Goal: Information Seeking & Learning: Find specific fact

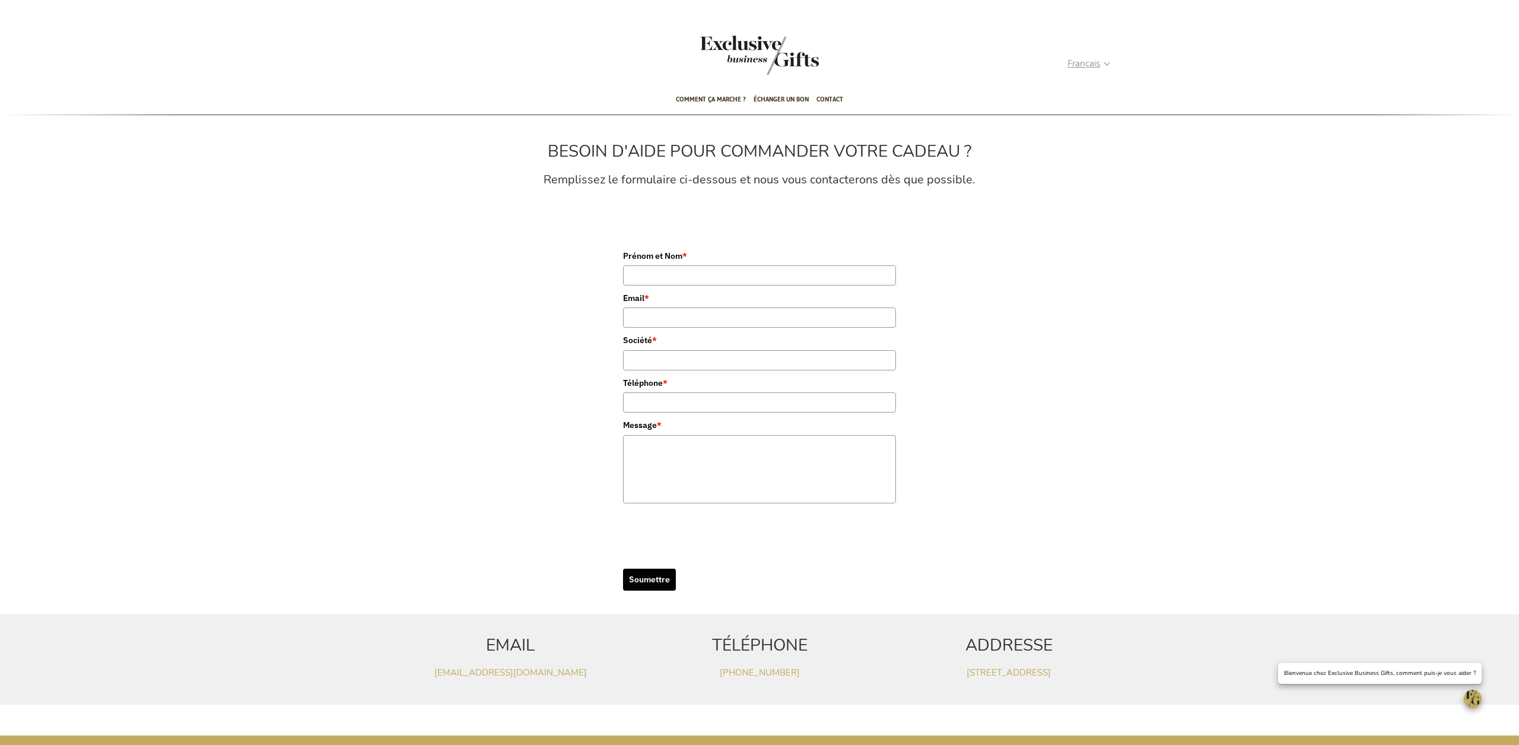
type input "administrator"
drag, startPoint x: 1103, startPoint y: 62, endPoint x: 1097, endPoint y: 68, distance: 8.8
click at [1103, 62] on strong "Français" at bounding box center [1089, 64] width 42 height 14
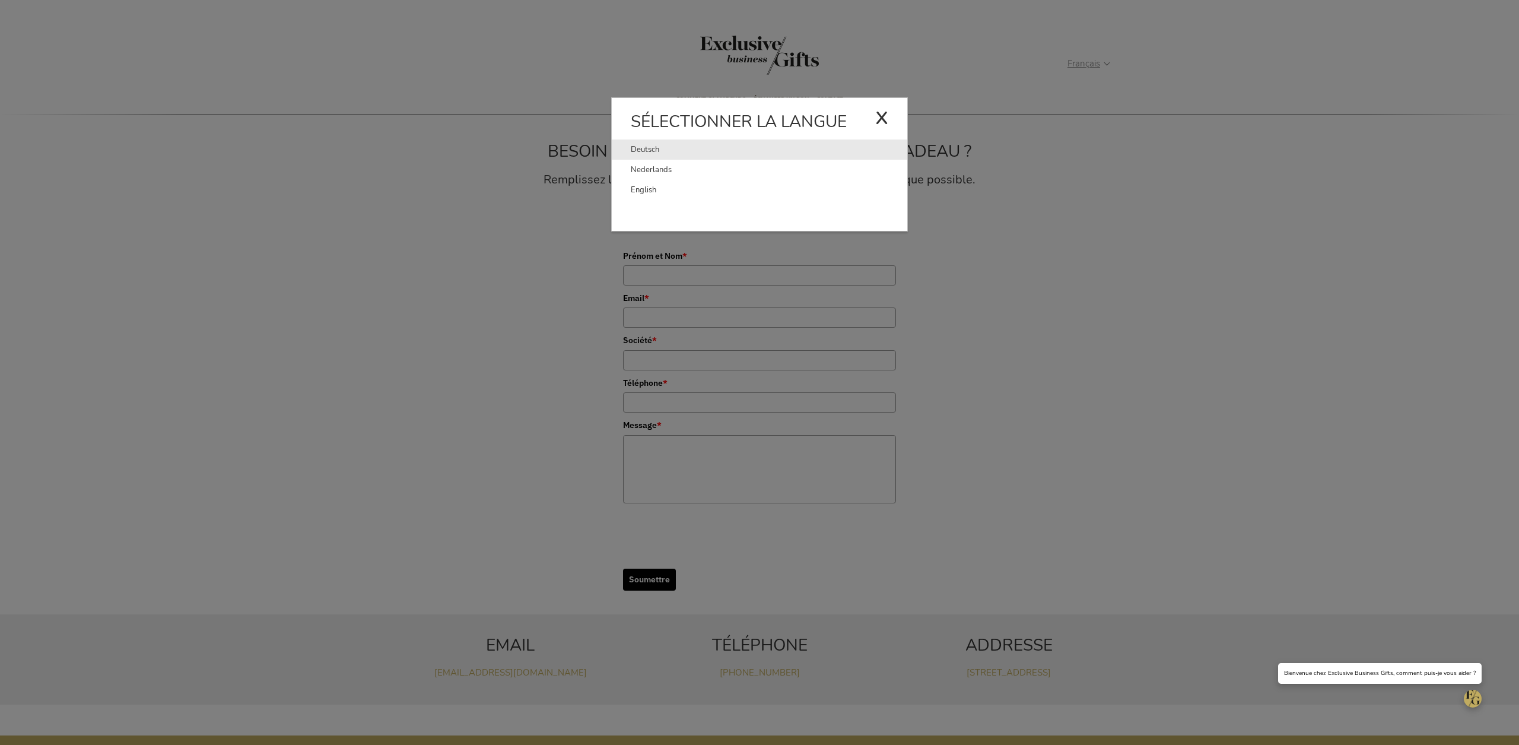
click at [648, 150] on link "Deutsch" at bounding box center [753, 149] width 245 height 20
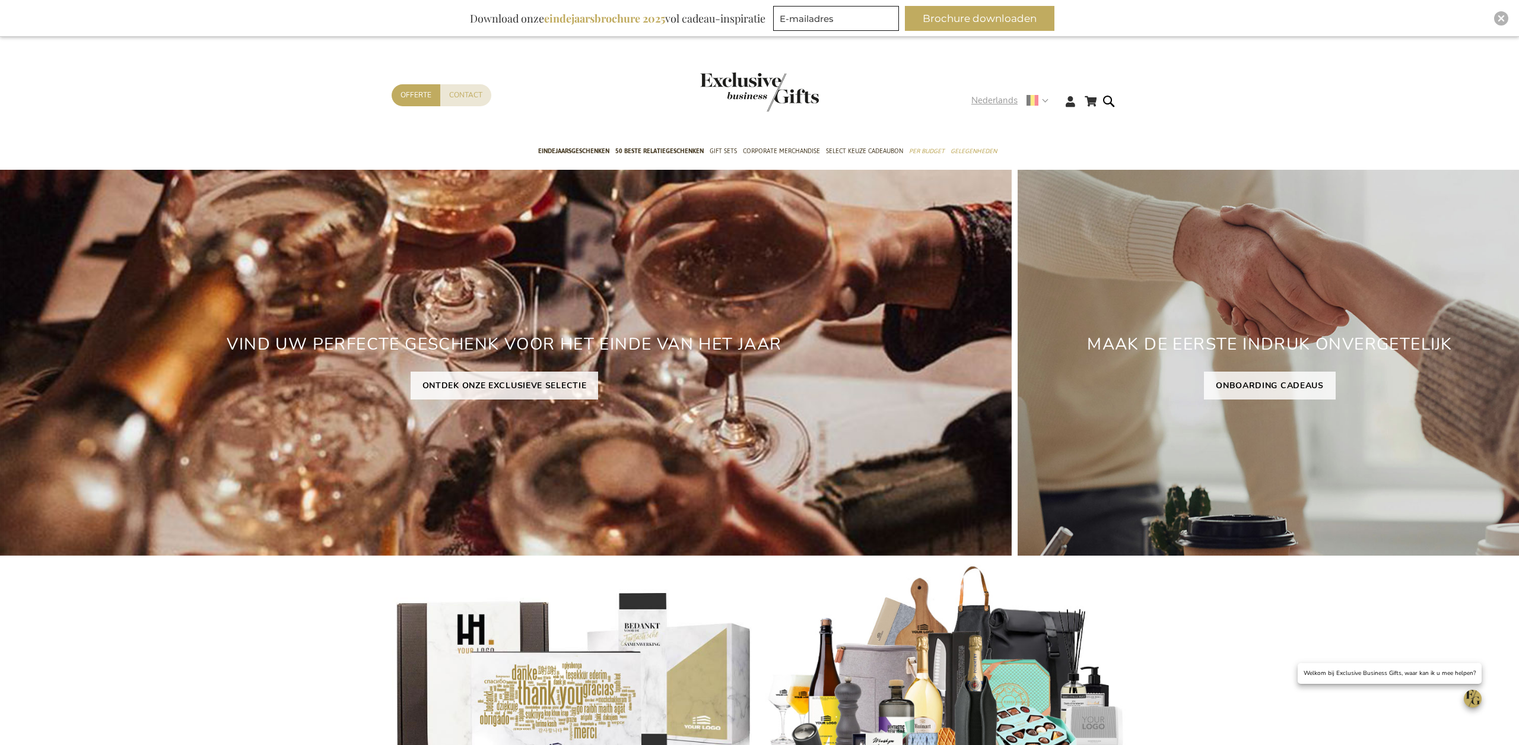
type input "administrator"
click at [1039, 101] on strong "Nederlands" at bounding box center [1010, 101] width 76 height 14
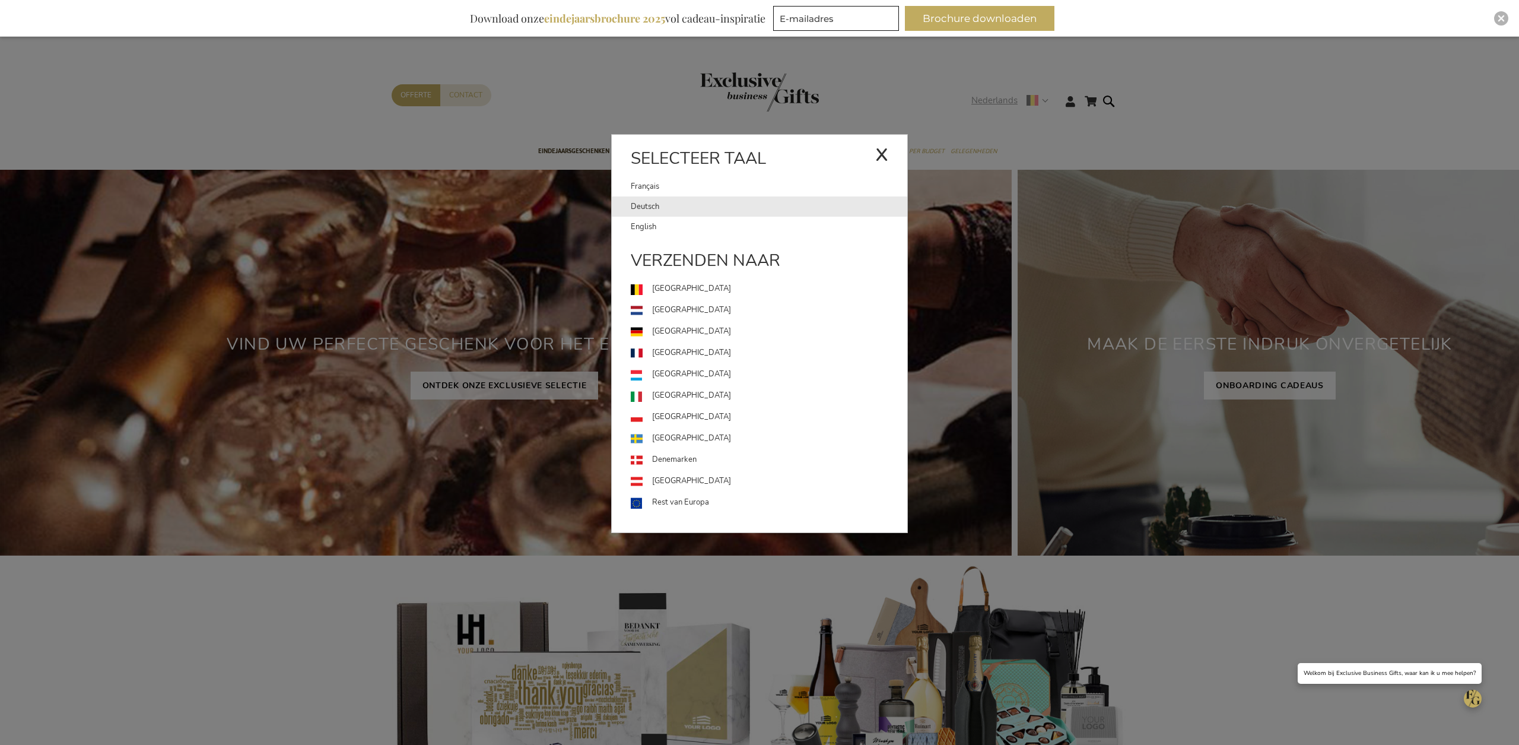
click at [657, 204] on link "Deutsch" at bounding box center [769, 206] width 277 height 20
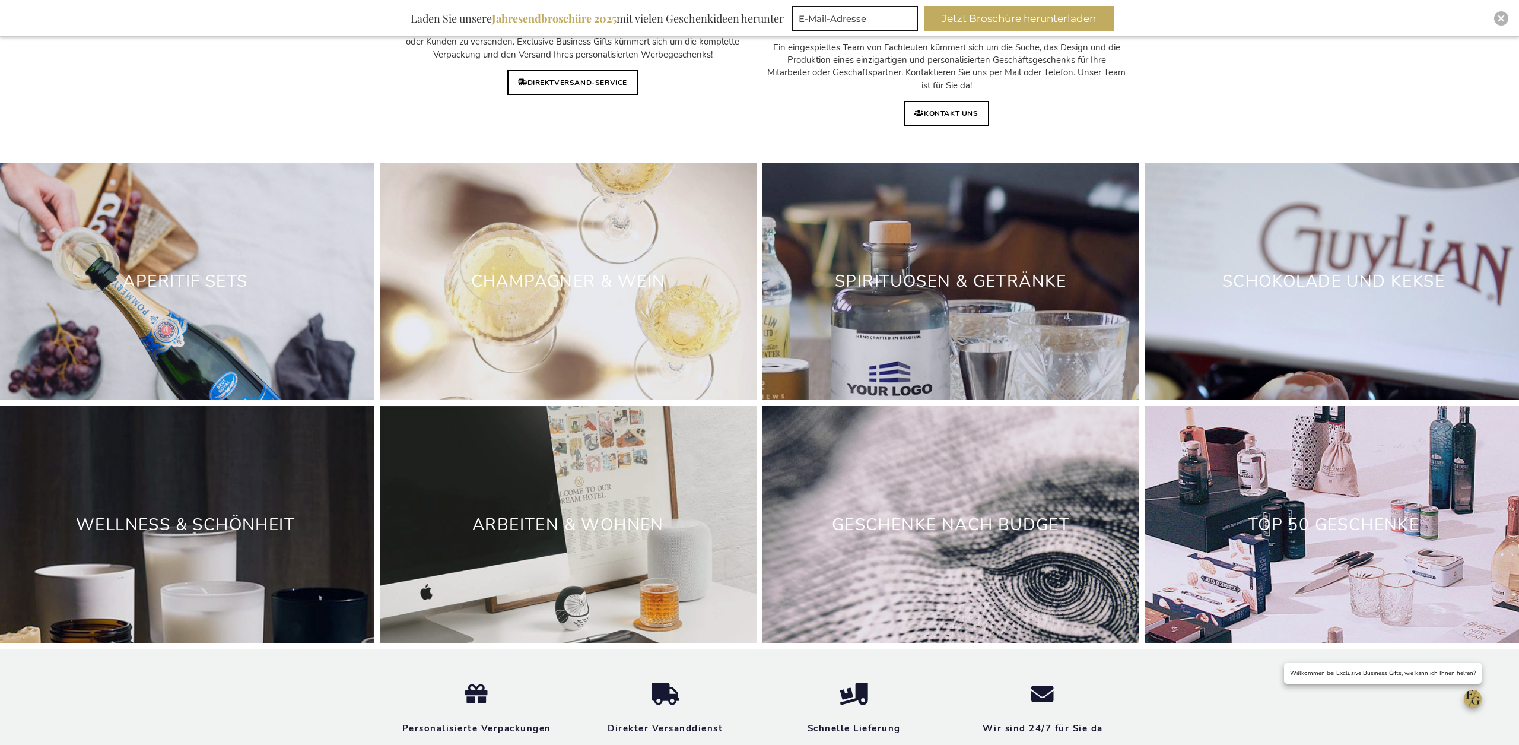
scroll to position [3790, 0]
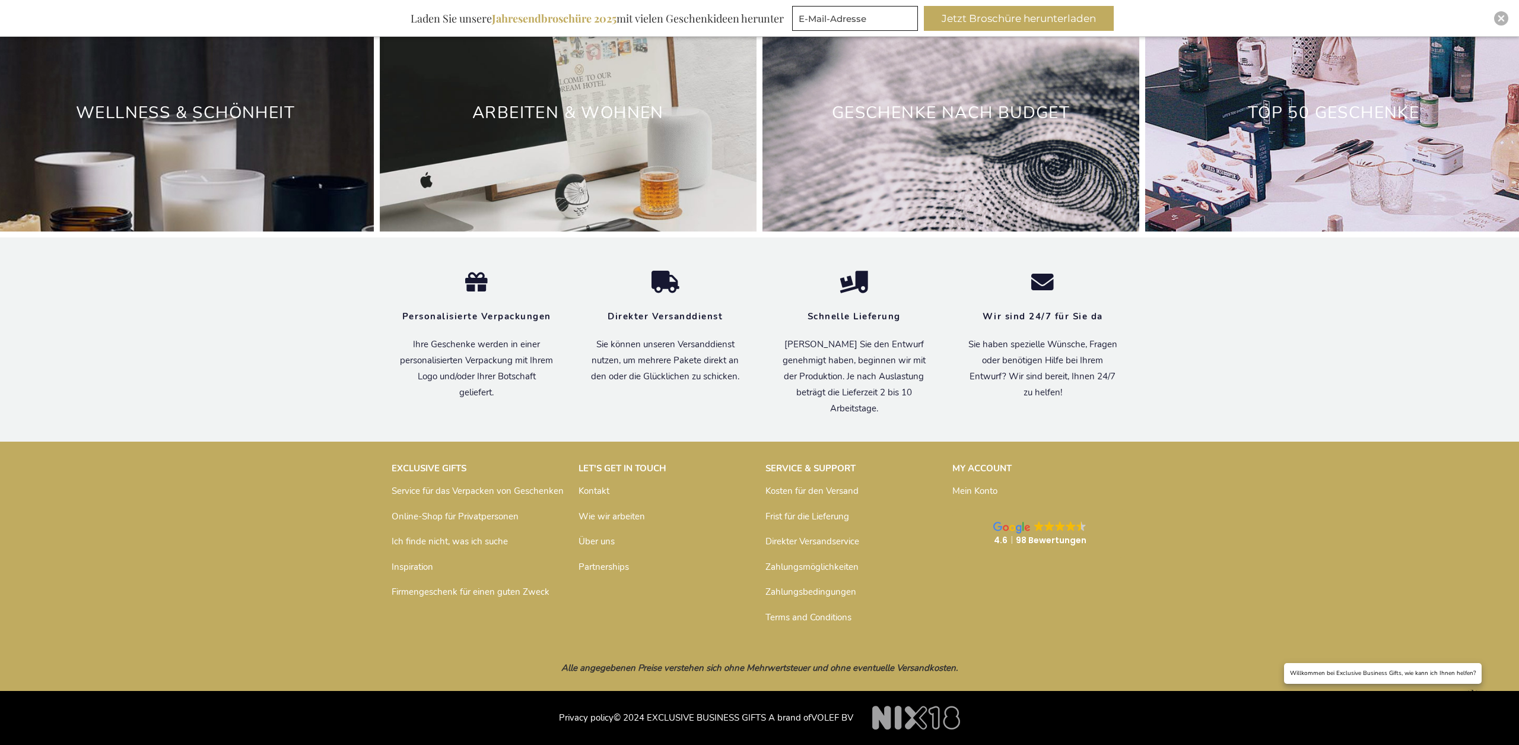
type input "administrator"
click at [583, 492] on link "Kontakt" at bounding box center [594, 491] width 31 height 12
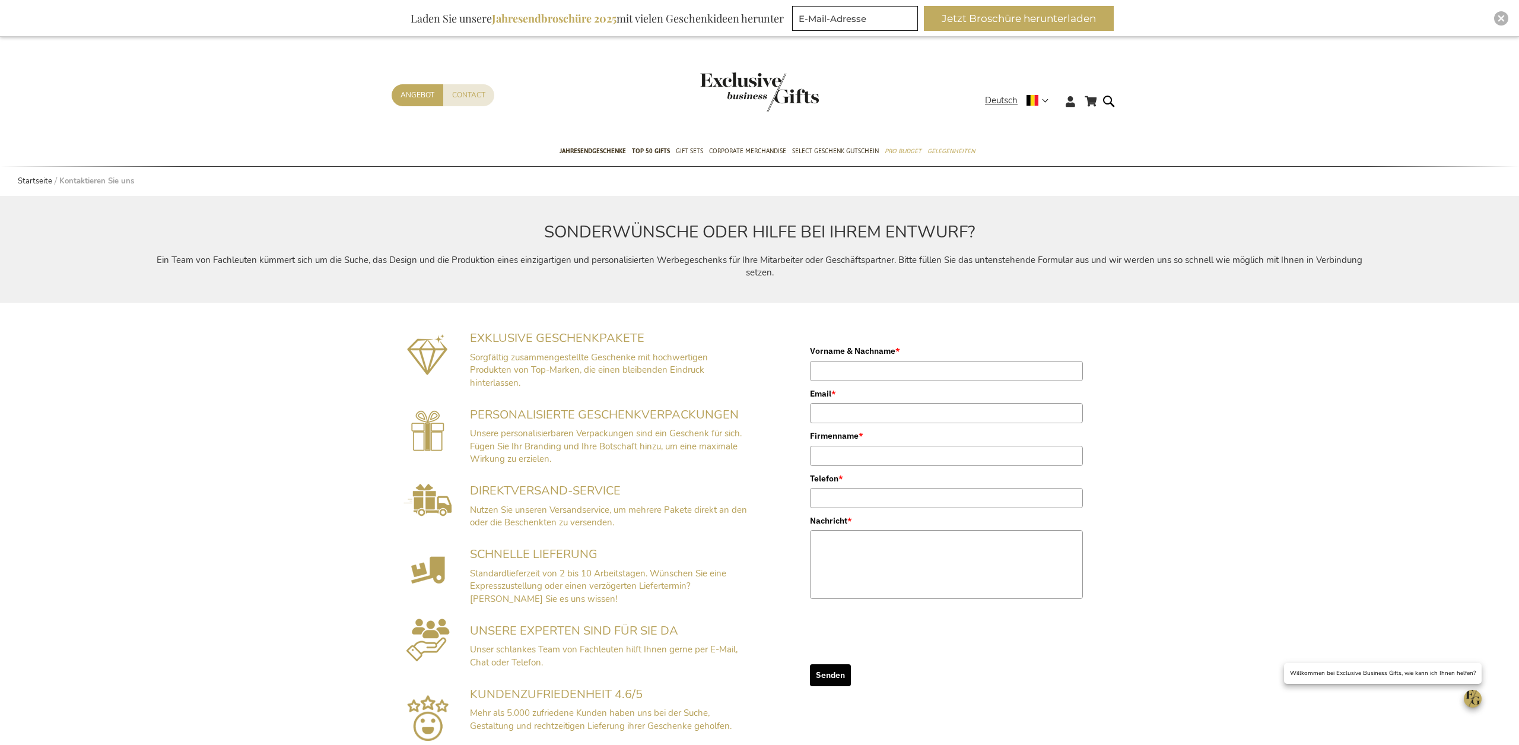
type input "administrator"
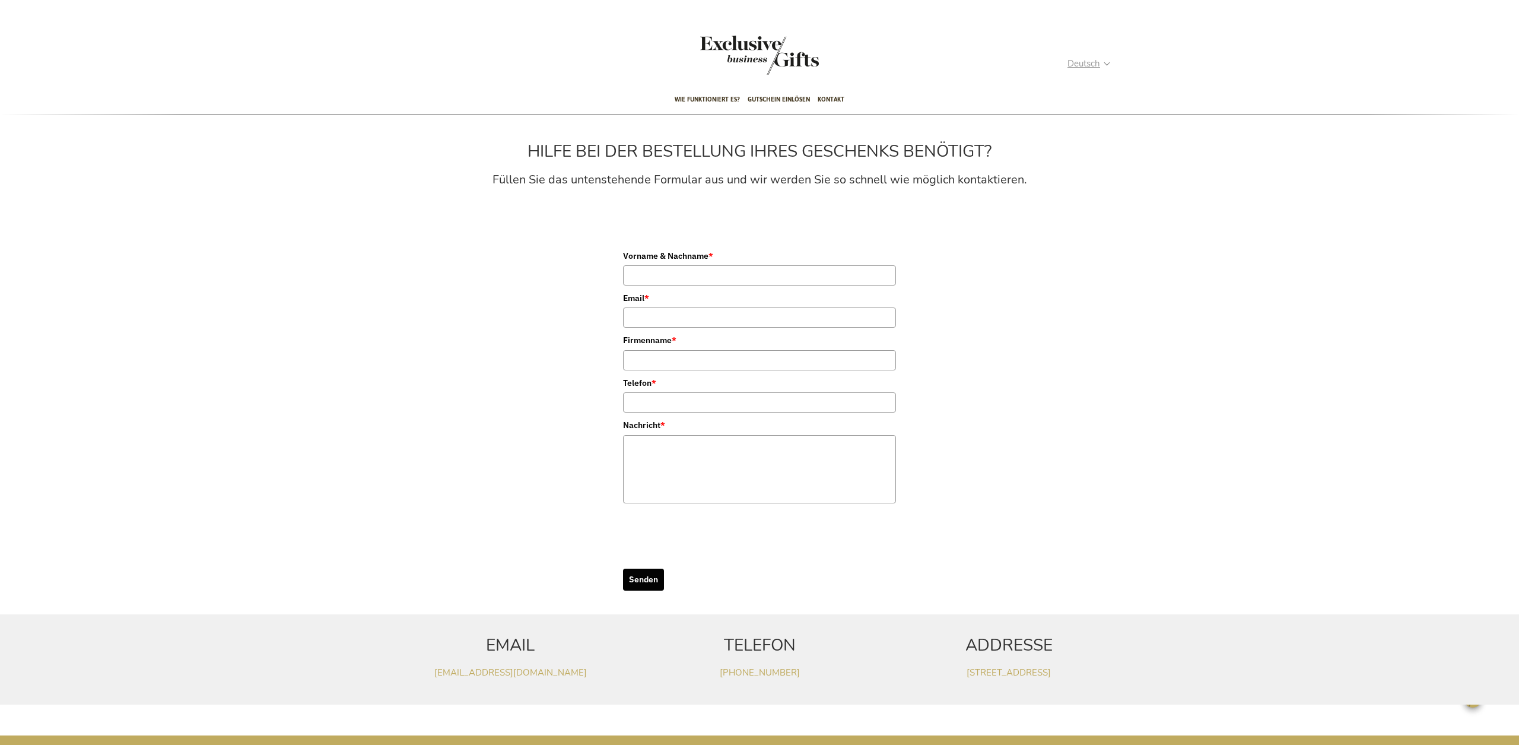
type input "administrator"
click at [1100, 65] on span "Deutsch" at bounding box center [1084, 64] width 33 height 14
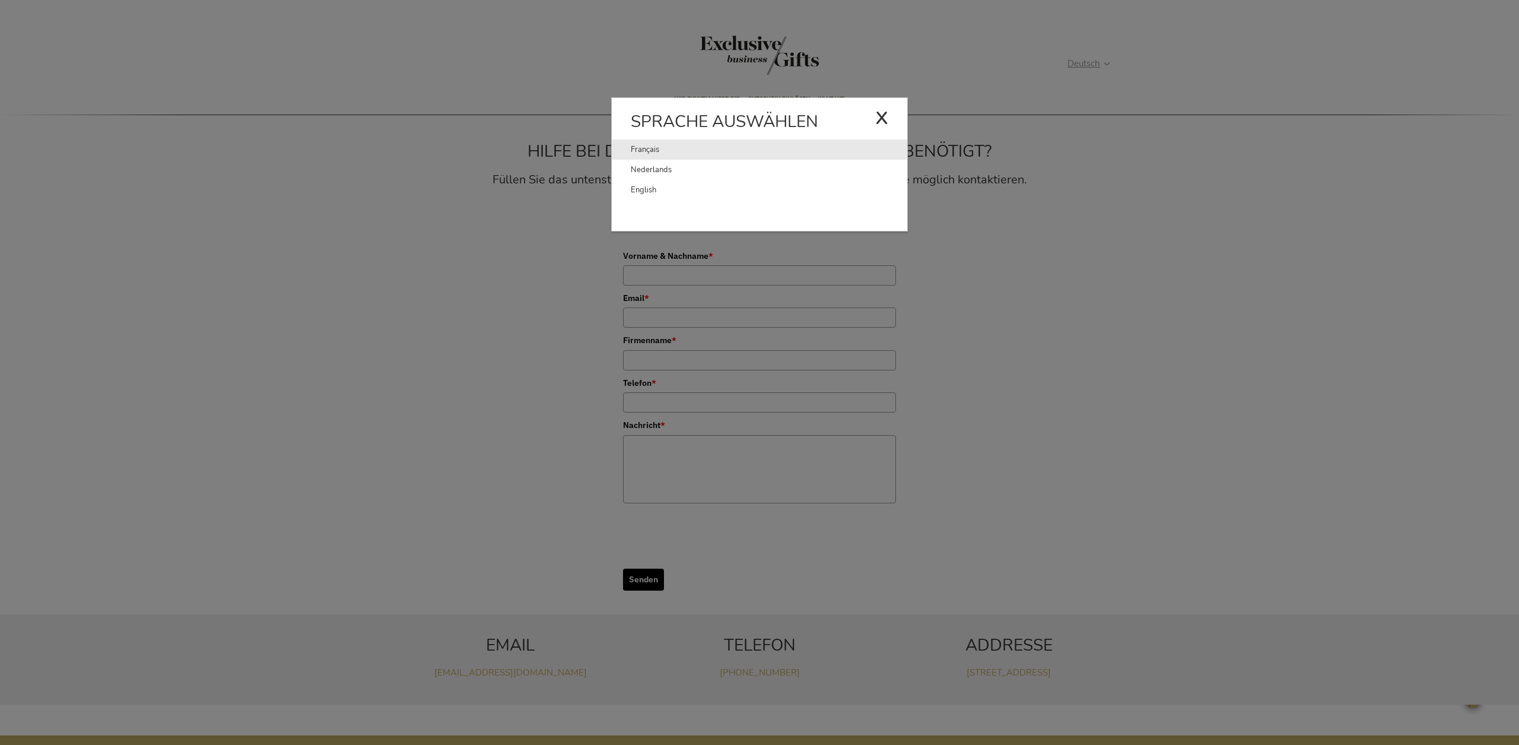
click at [674, 149] on link "Français" at bounding box center [753, 149] width 245 height 20
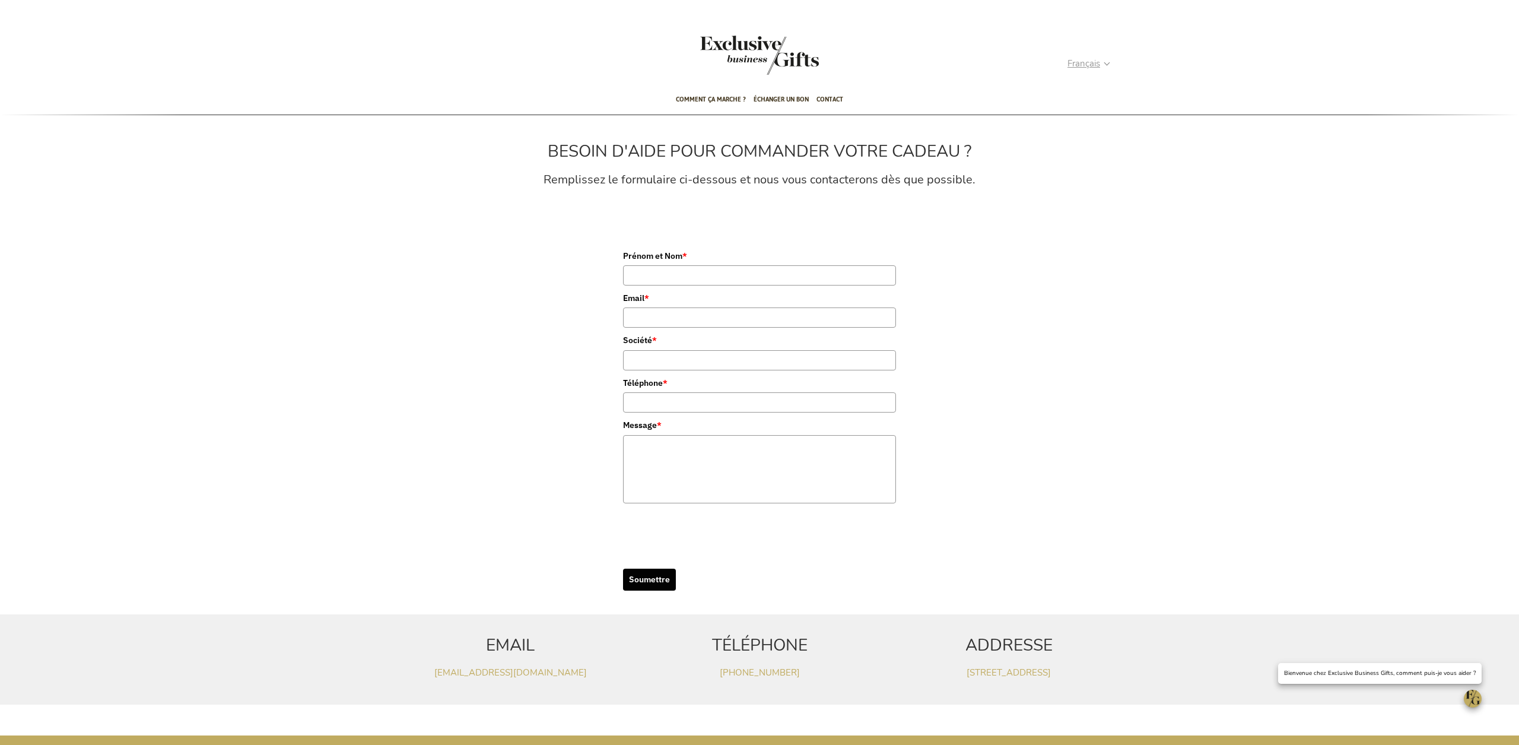
type input "administrator"
click at [1080, 69] on span "Français" at bounding box center [1084, 64] width 33 height 14
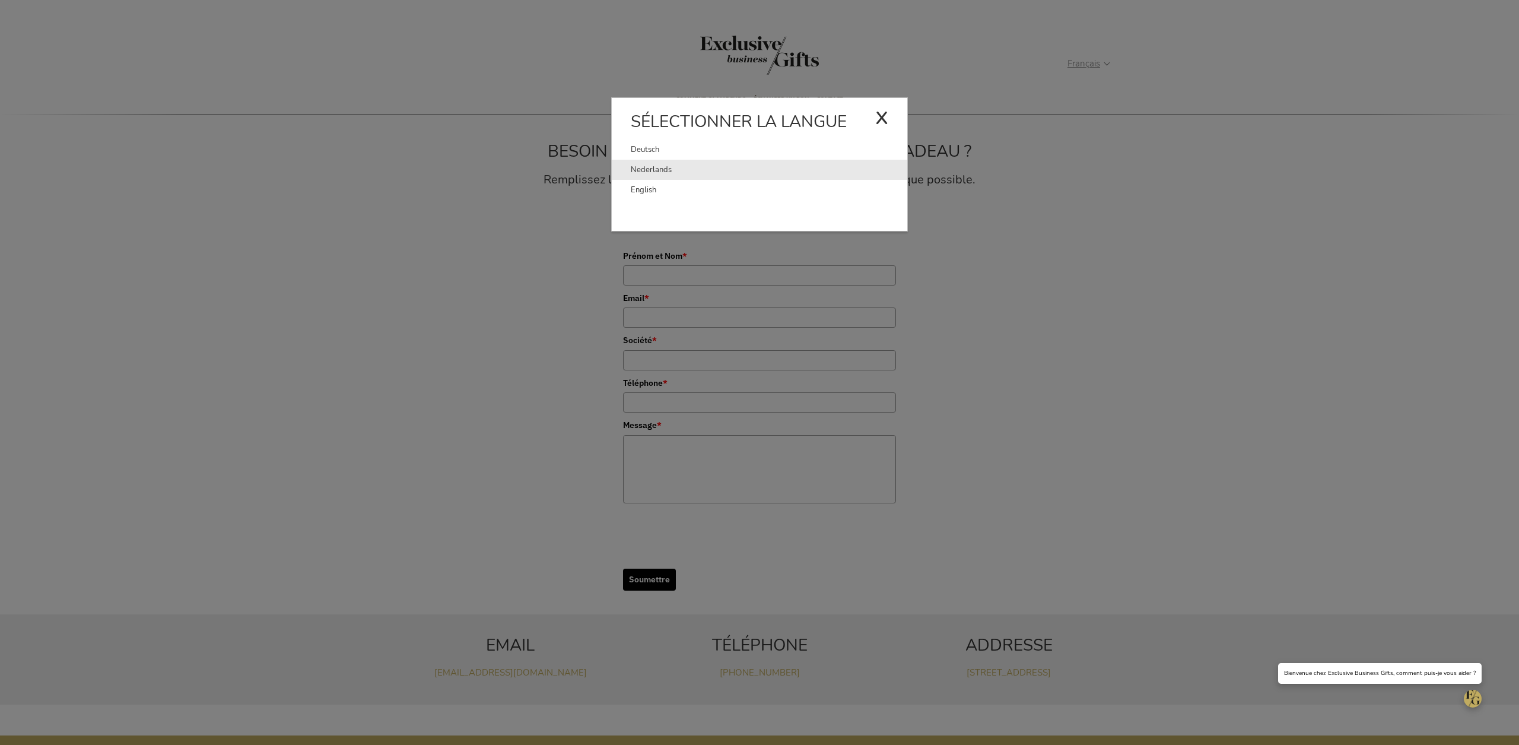
click at [670, 169] on link "Nederlands" at bounding box center [769, 170] width 277 height 20
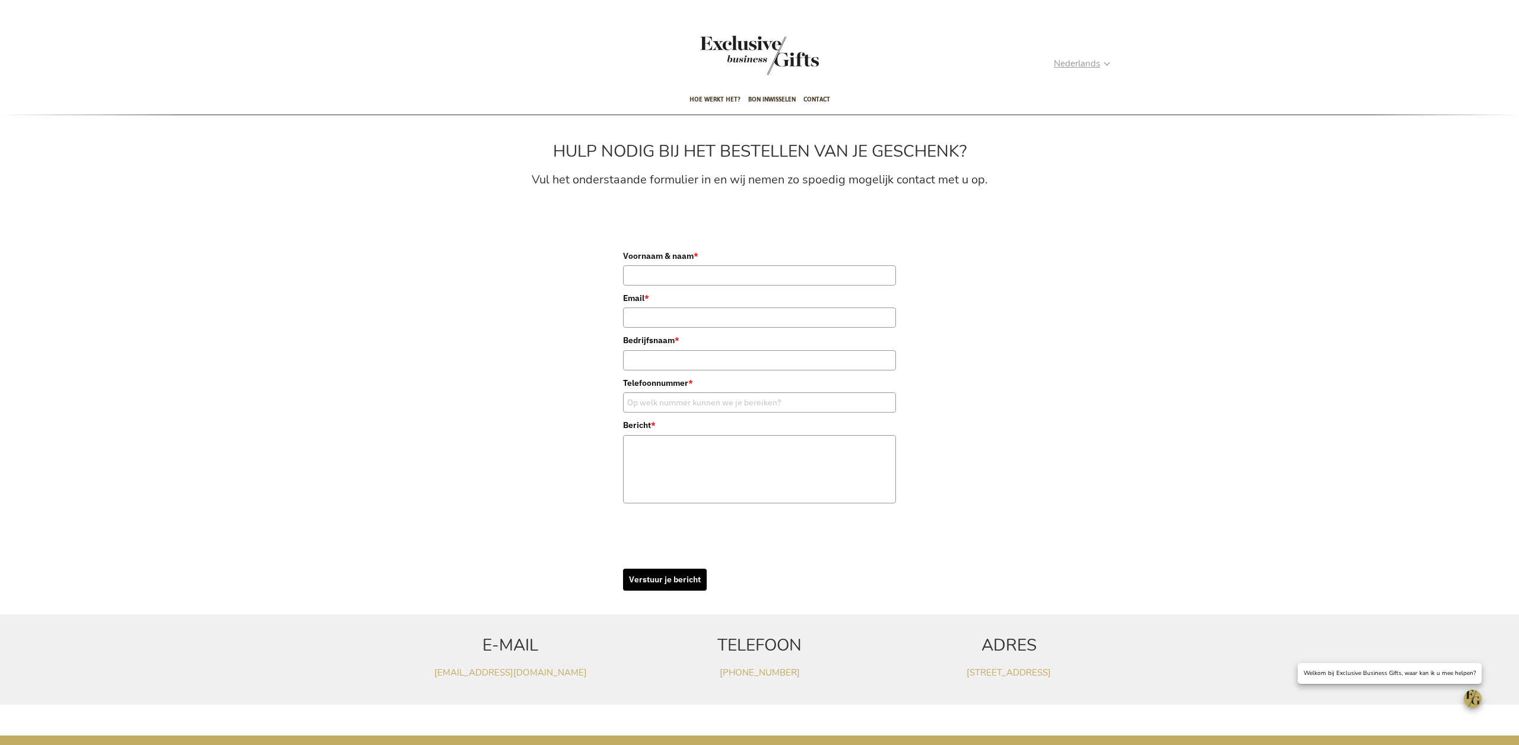
type input "administrator"
drag, startPoint x: 1075, startPoint y: 66, endPoint x: 1069, endPoint y: 67, distance: 6.6
click at [1075, 66] on span "Nederlands" at bounding box center [1077, 64] width 46 height 14
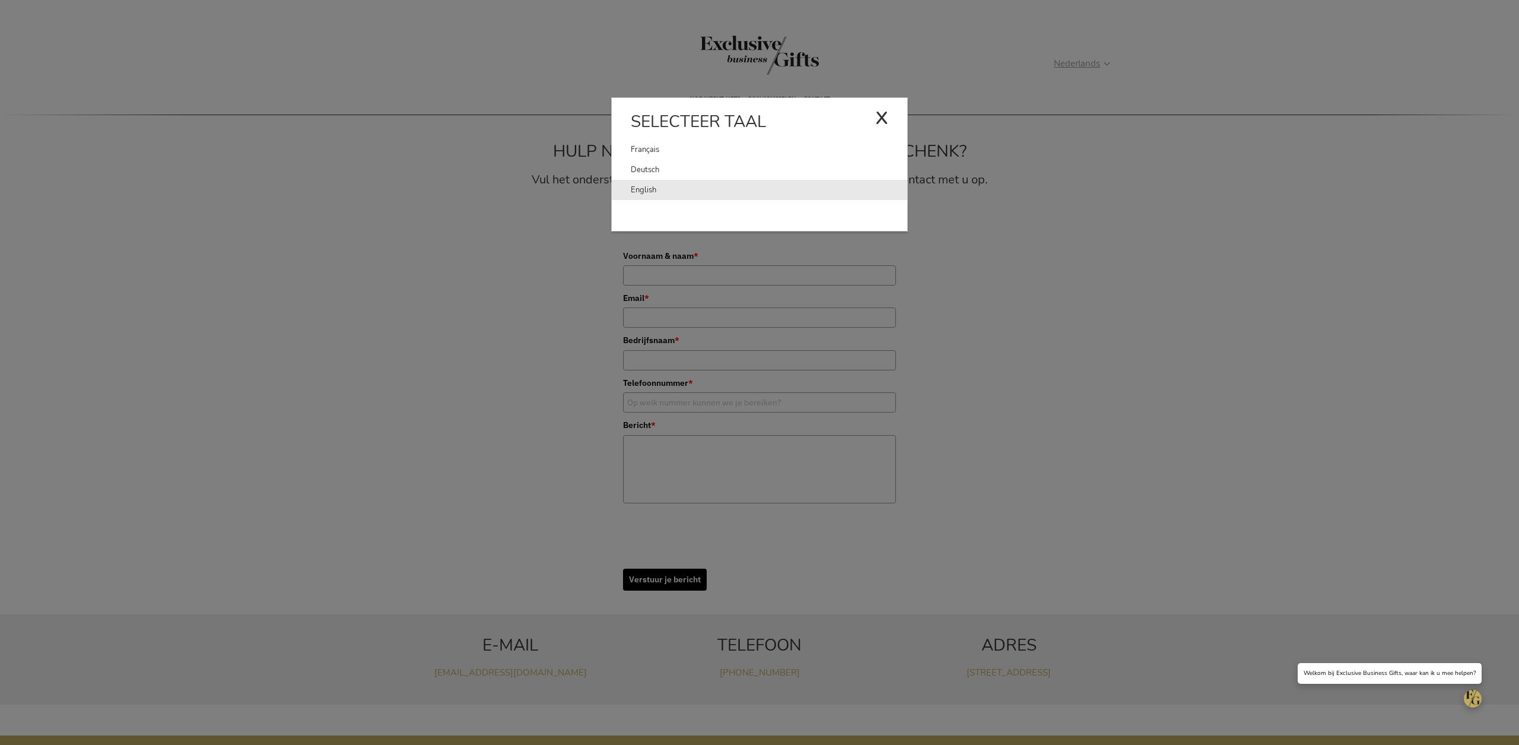
click at [643, 180] on link "English" at bounding box center [769, 190] width 277 height 20
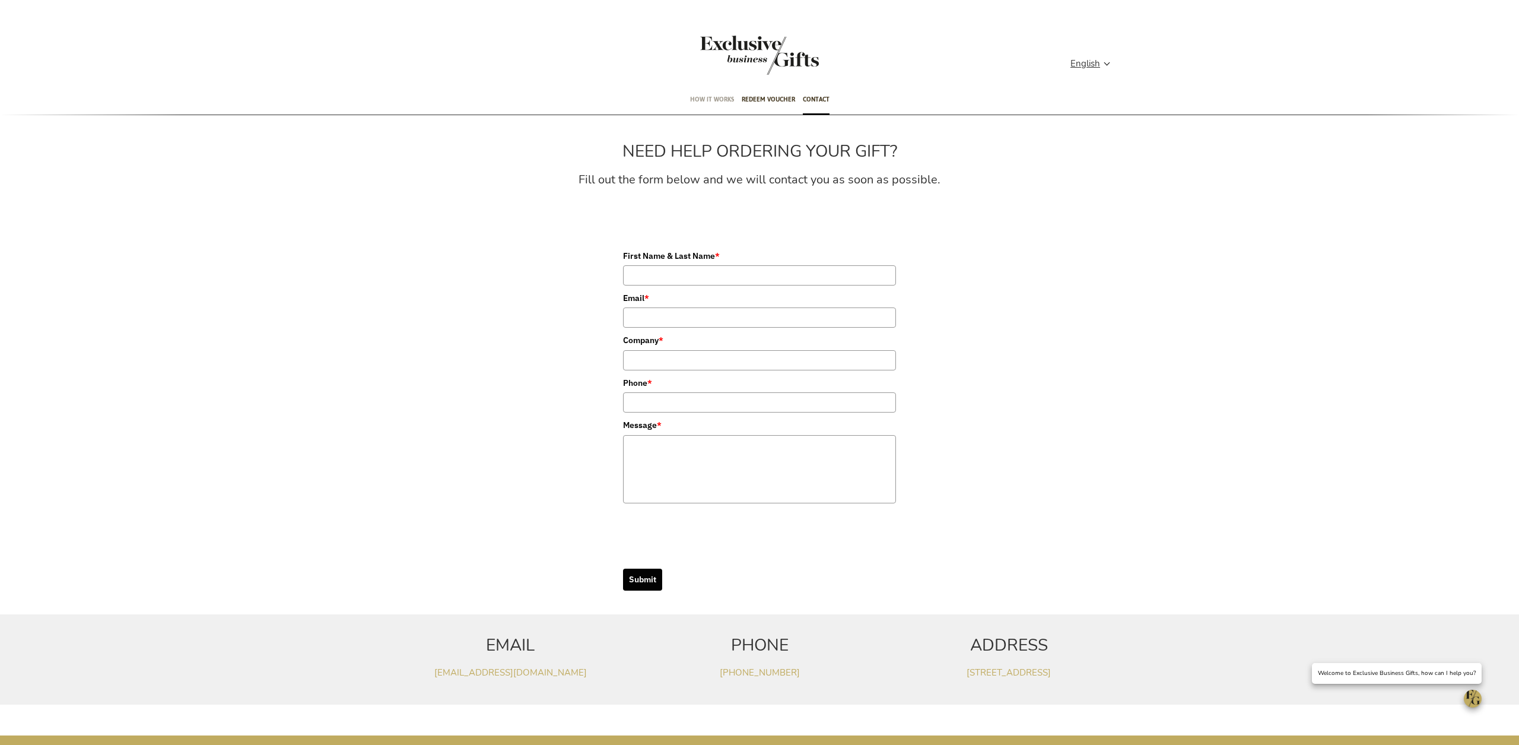
type input "administrator"
click at [718, 101] on span "How it works" at bounding box center [712, 99] width 44 height 28
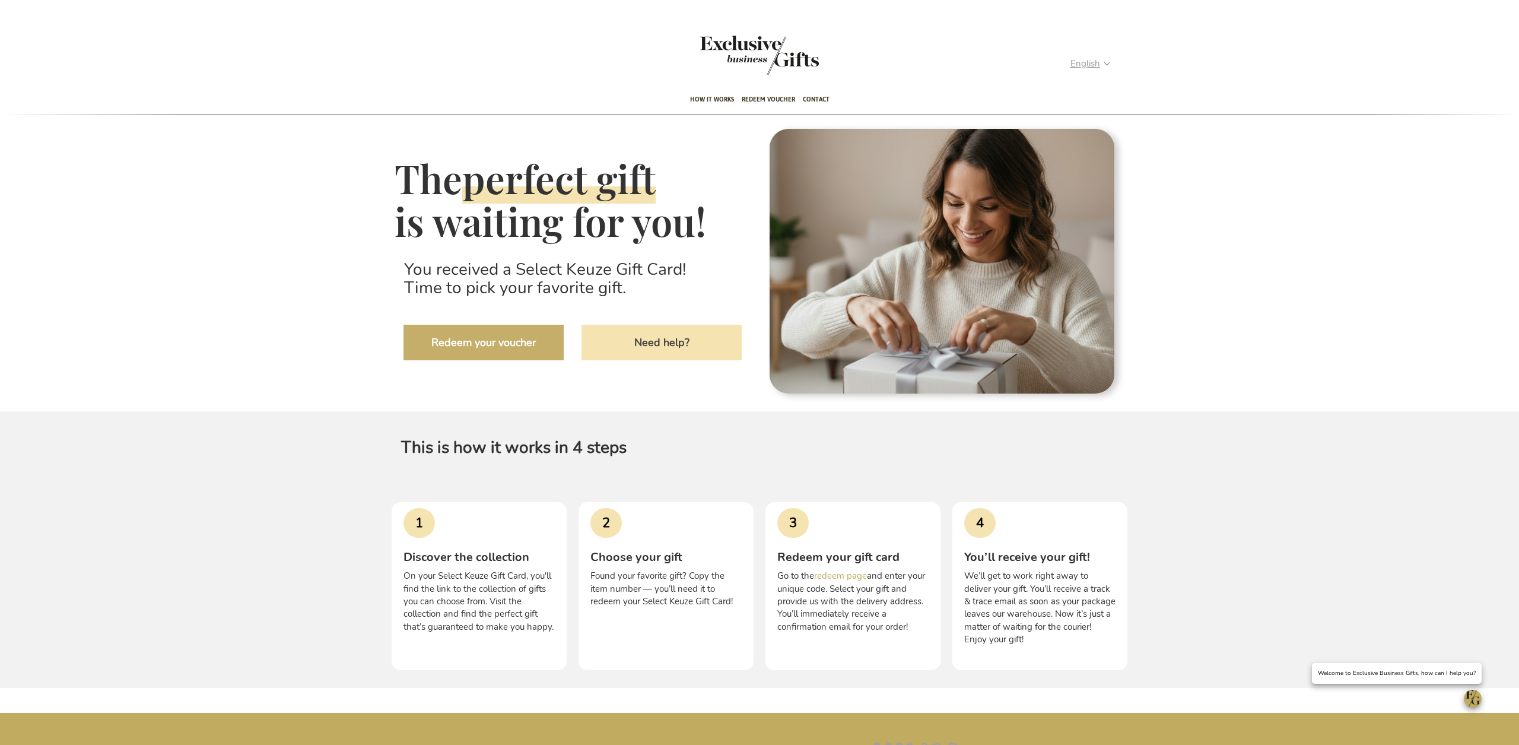
type input "administrator"
click at [1091, 63] on span "English" at bounding box center [1086, 64] width 30 height 14
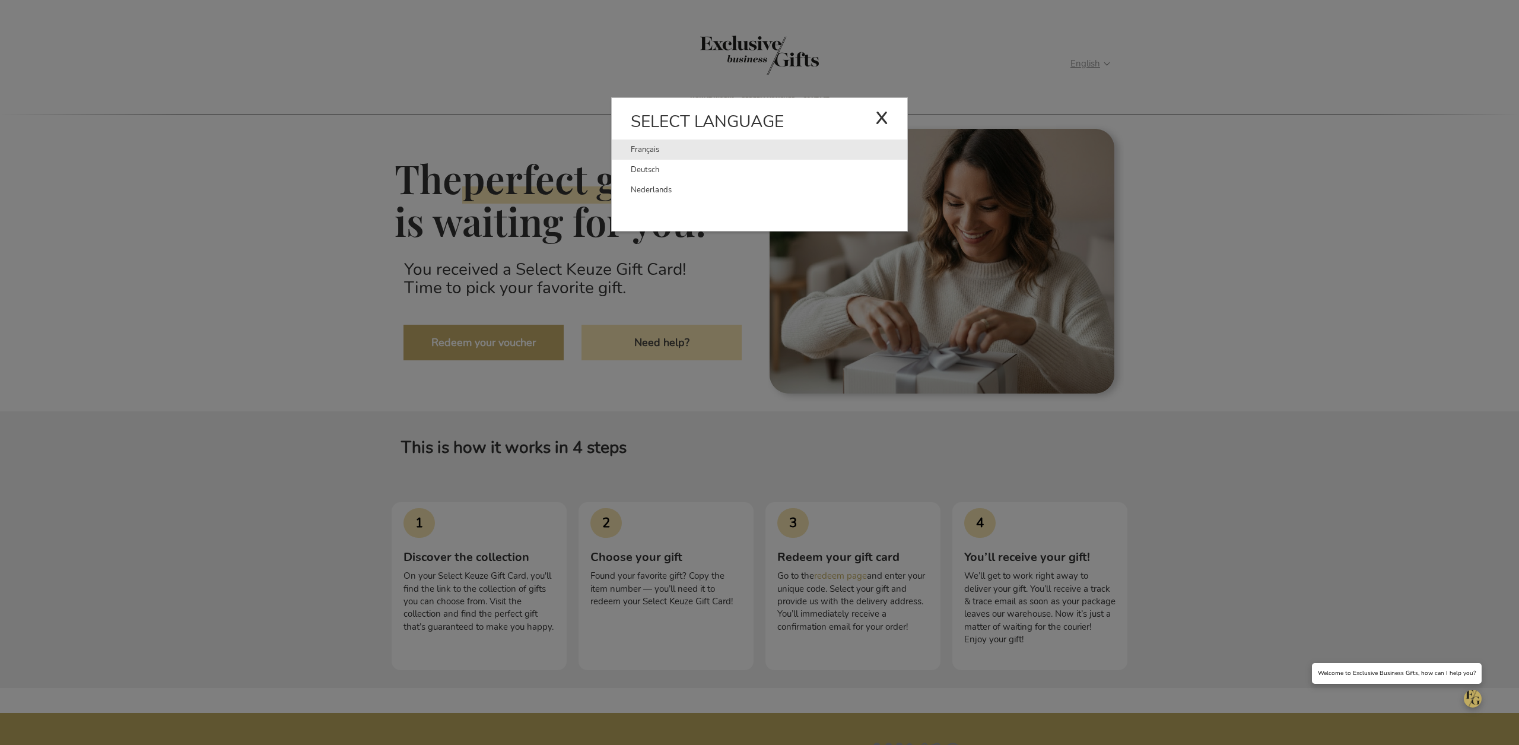
click at [652, 151] on link "Français" at bounding box center [753, 149] width 245 height 20
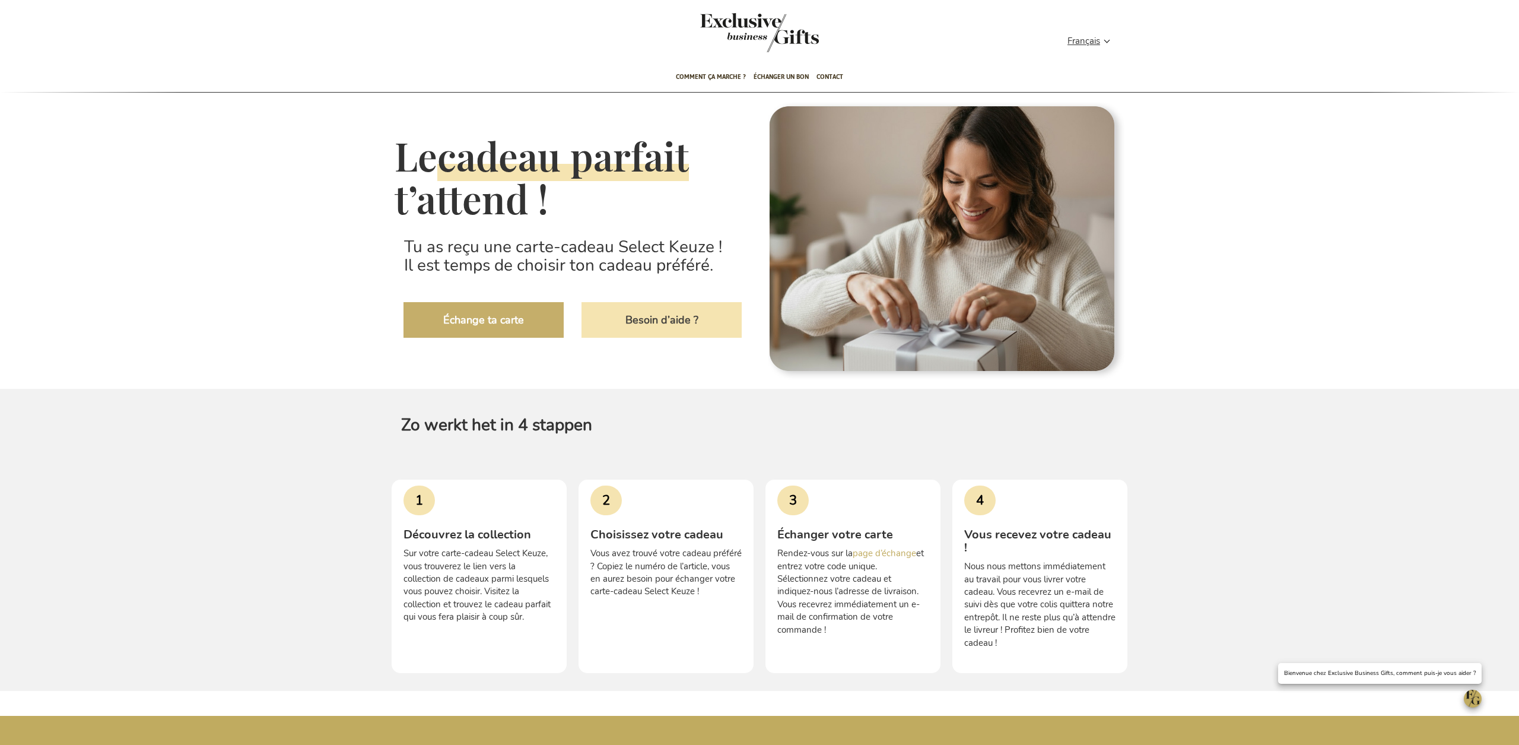
scroll to position [23, 0]
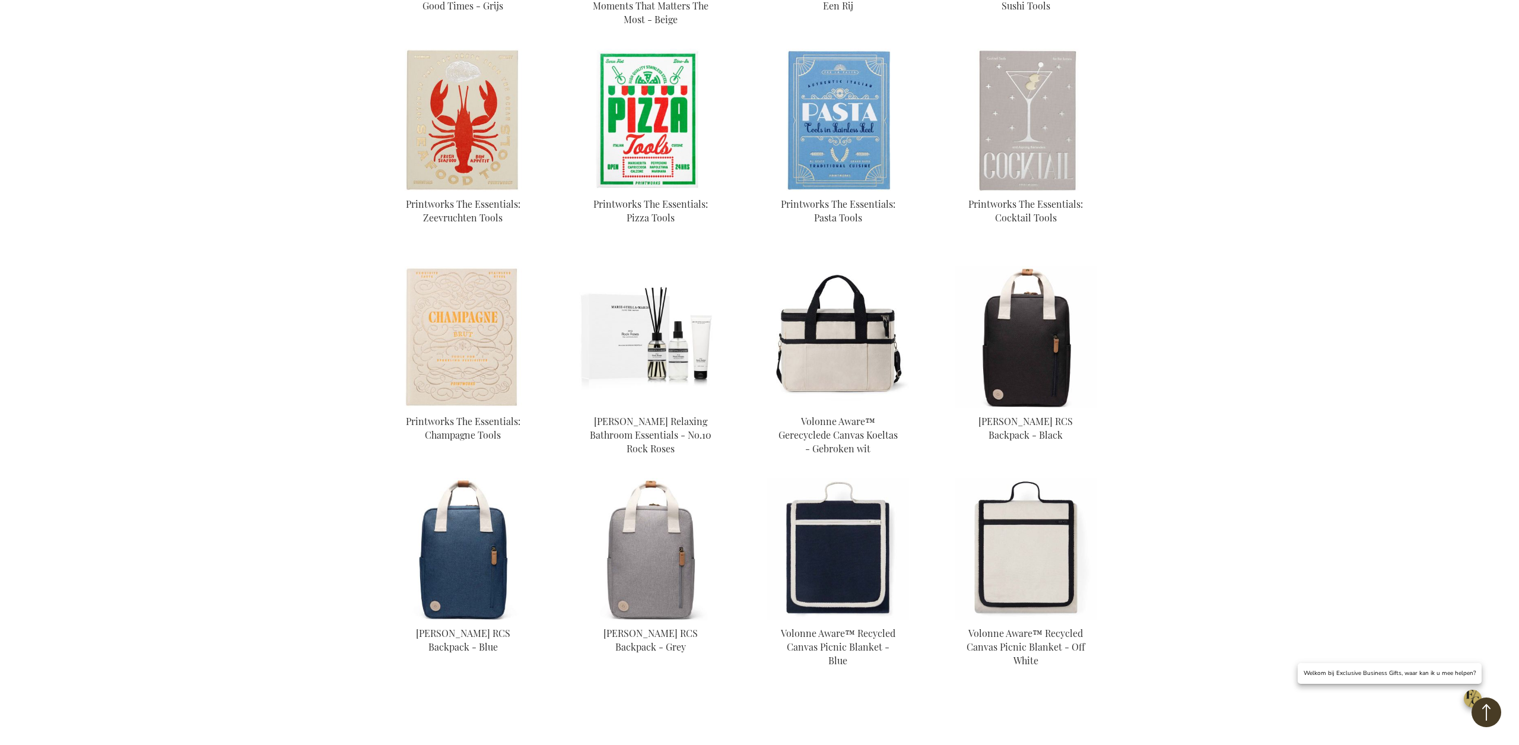
scroll to position [945, 0]
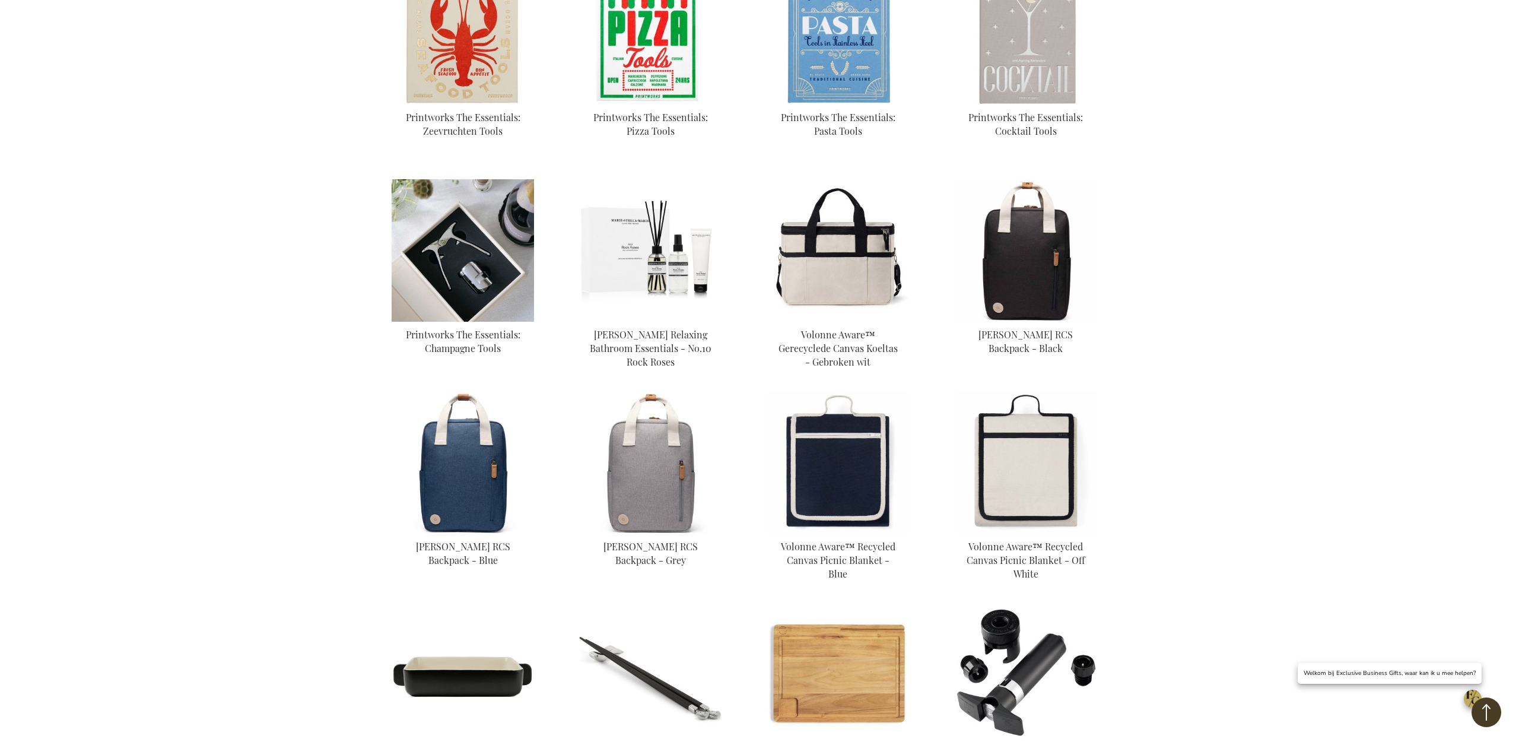
type input "administrator"
click at [459, 238] on img at bounding box center [463, 250] width 142 height 142
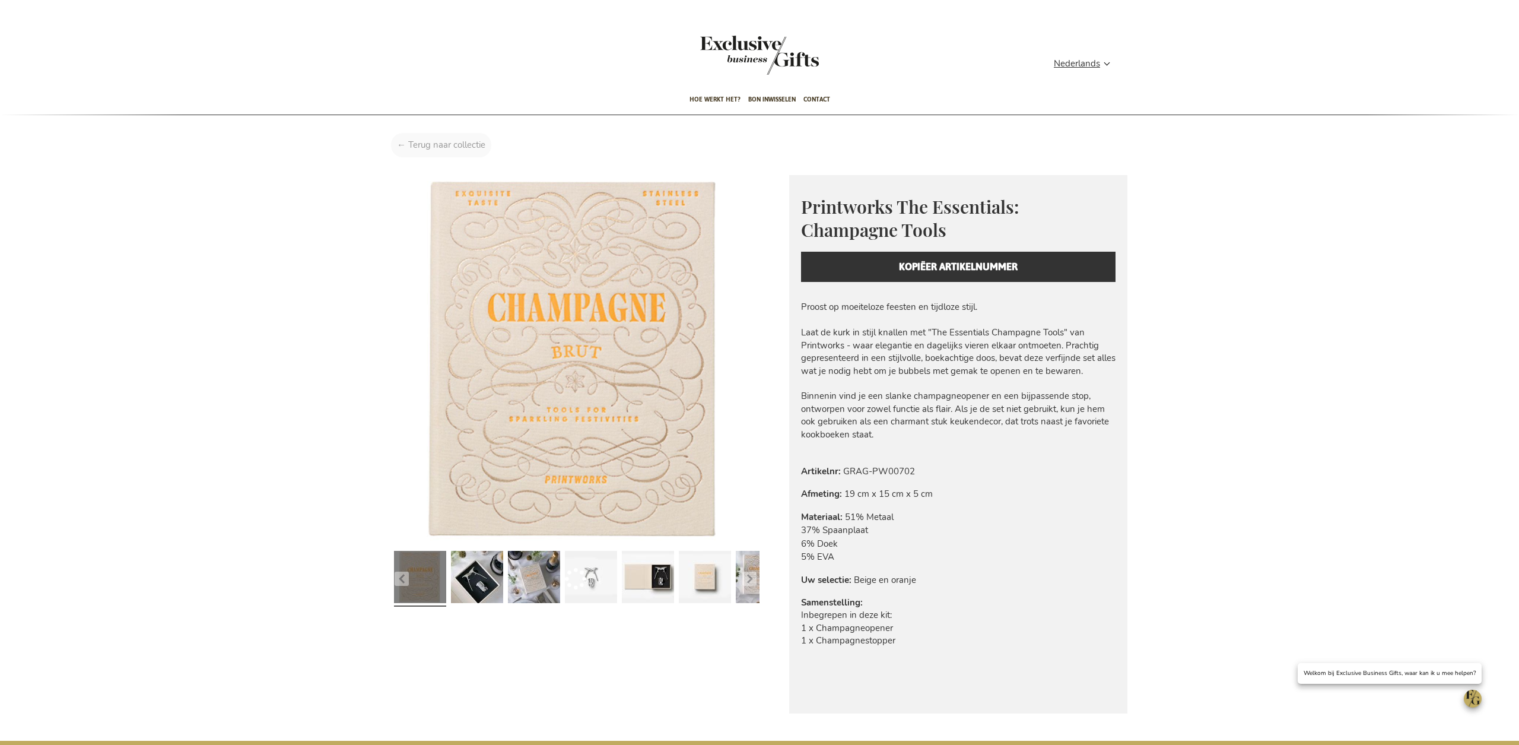
type input "administrator"
click at [411, 147] on div "Home Printworks The Essentials: Champagne Tools" at bounding box center [759, 148] width 755 height 30
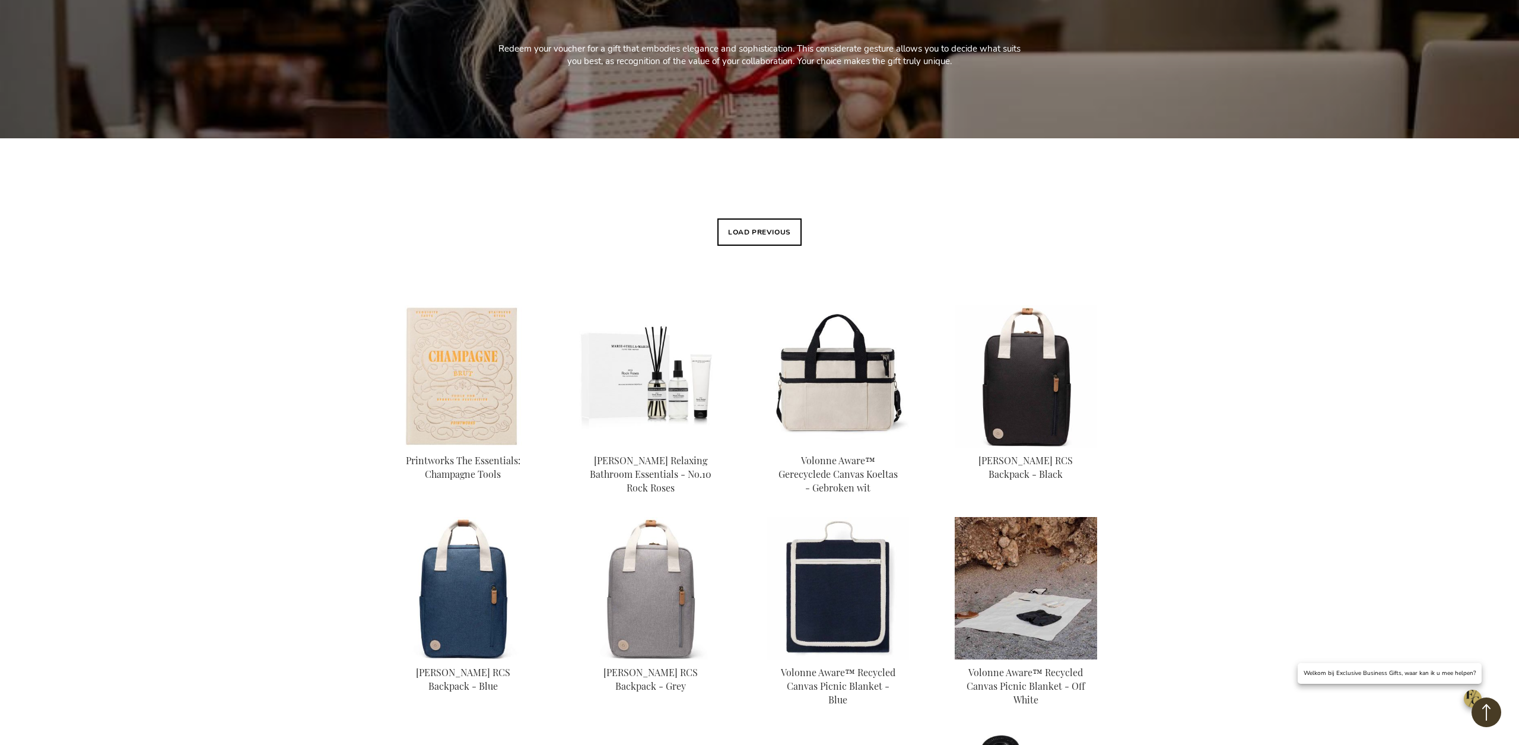
type input "administrator"
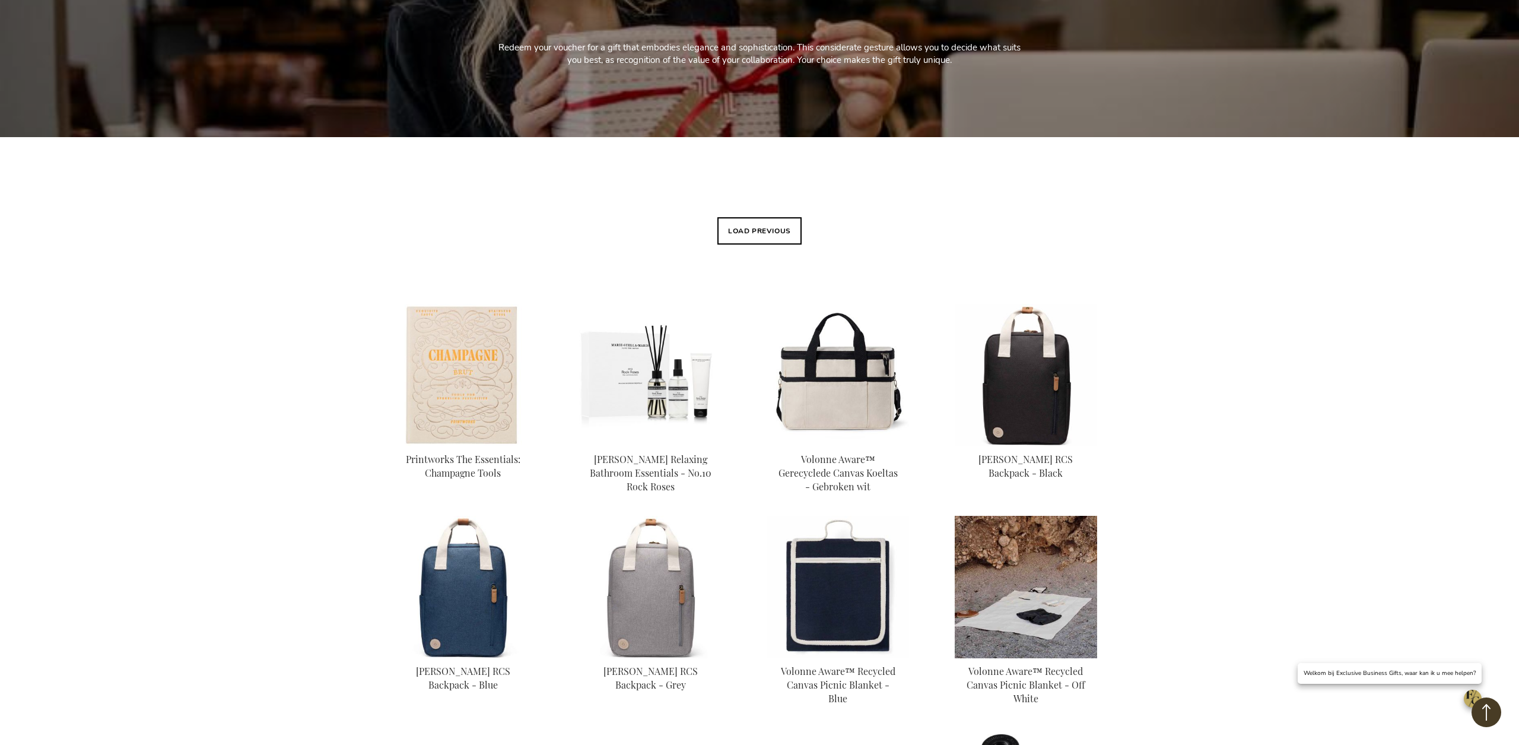
click at [1066, 572] on img at bounding box center [1026, 587] width 142 height 142
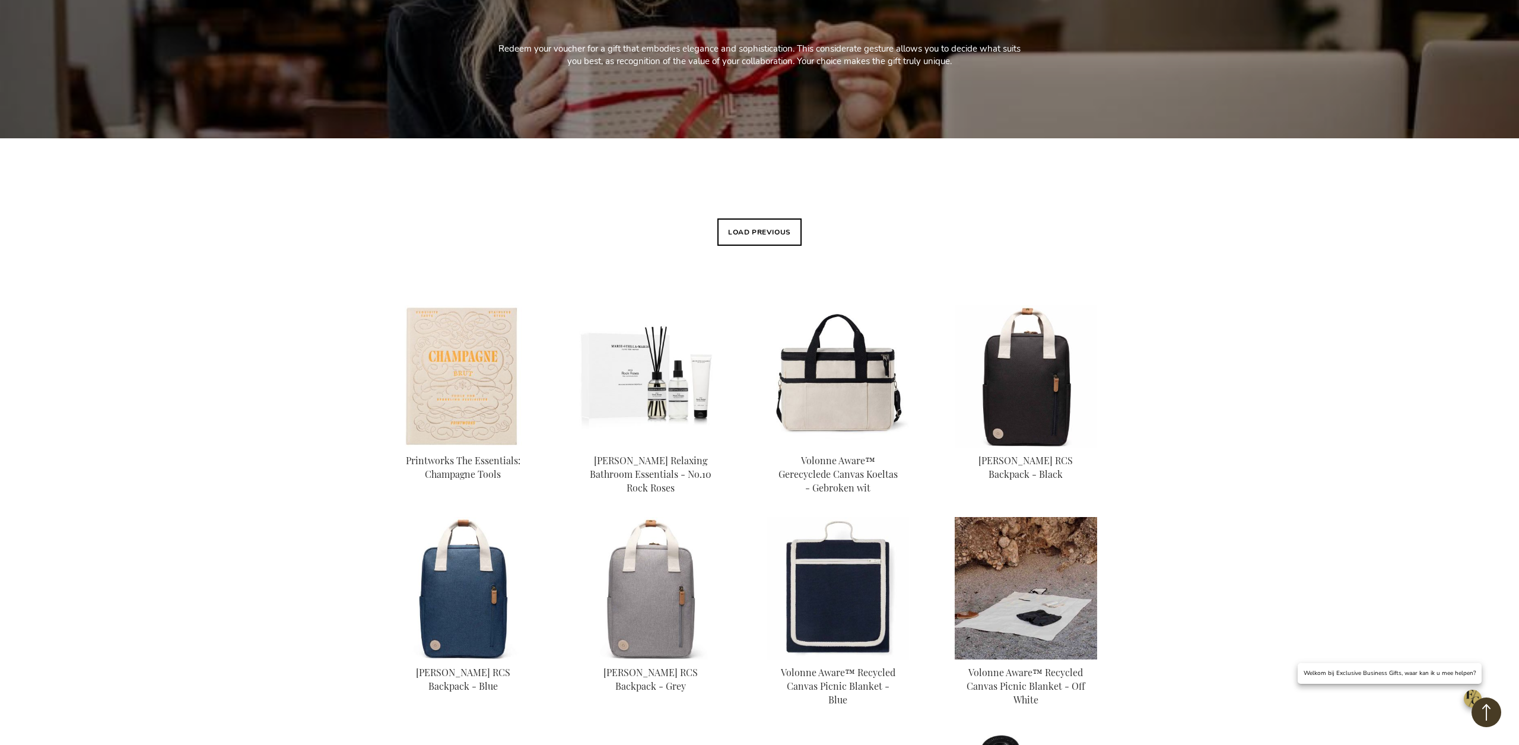
scroll to position [266, 0]
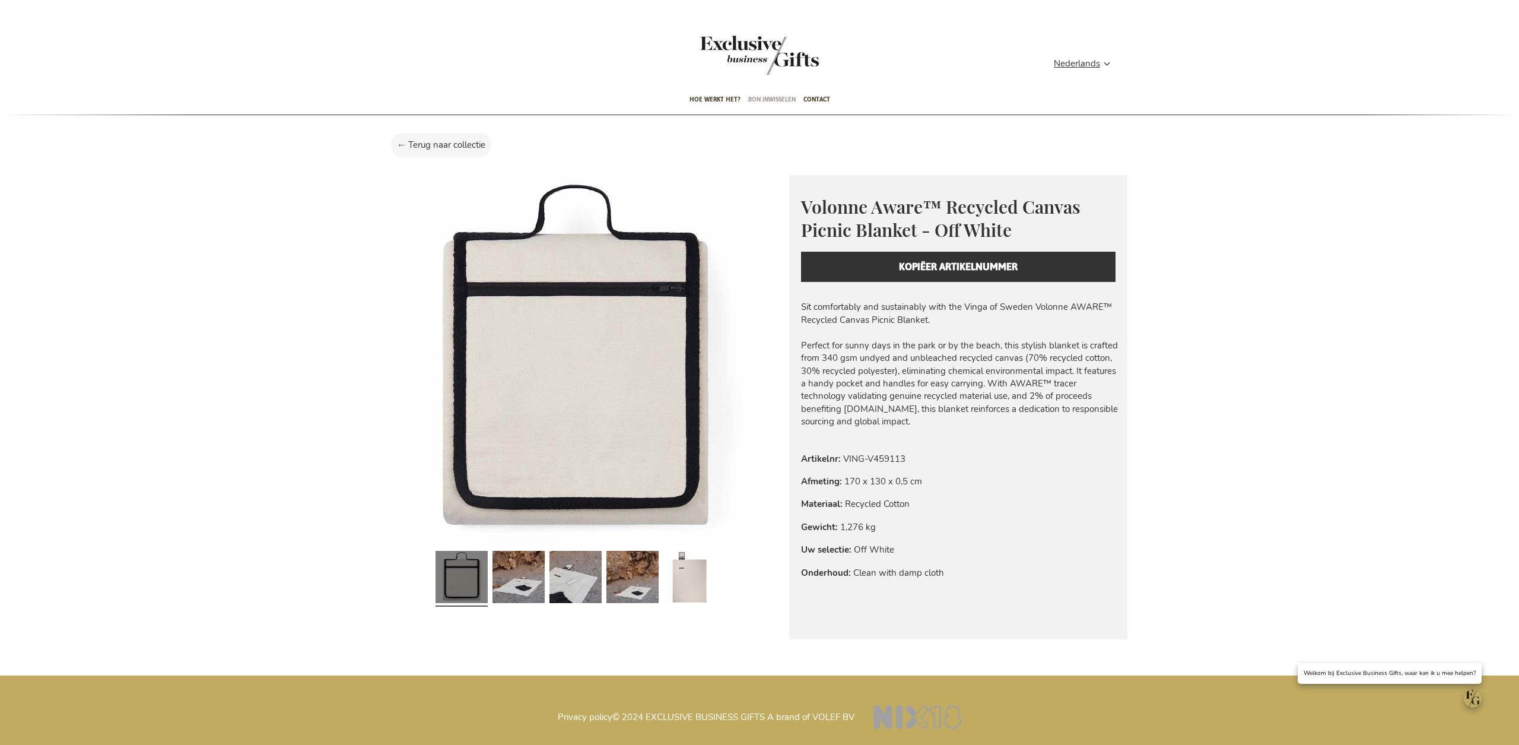
type input "administrator"
click at [766, 96] on span "Bon inwisselen" at bounding box center [771, 99] width 47 height 28
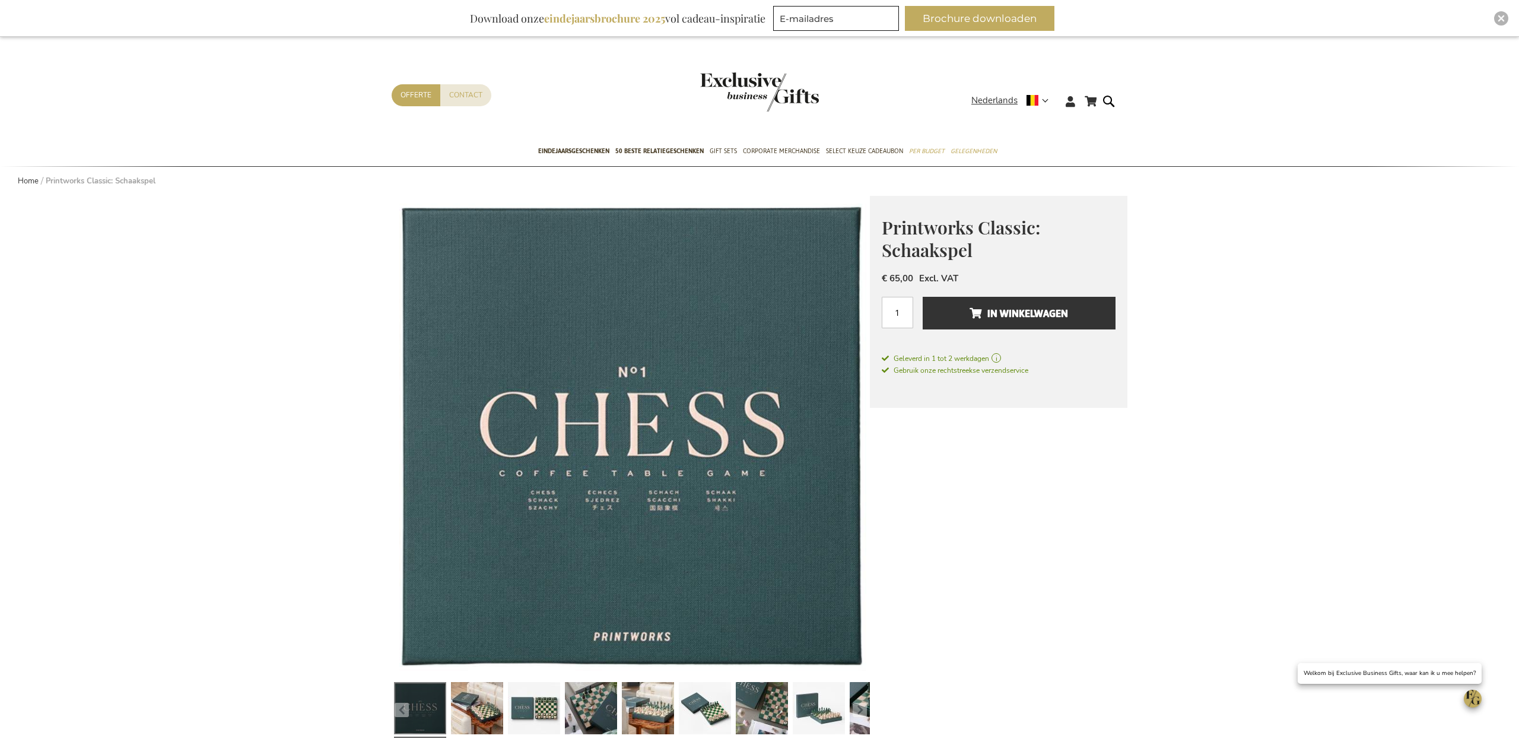
type input "administrator"
click at [1503, 17] on img "Close" at bounding box center [1501, 18] width 7 height 7
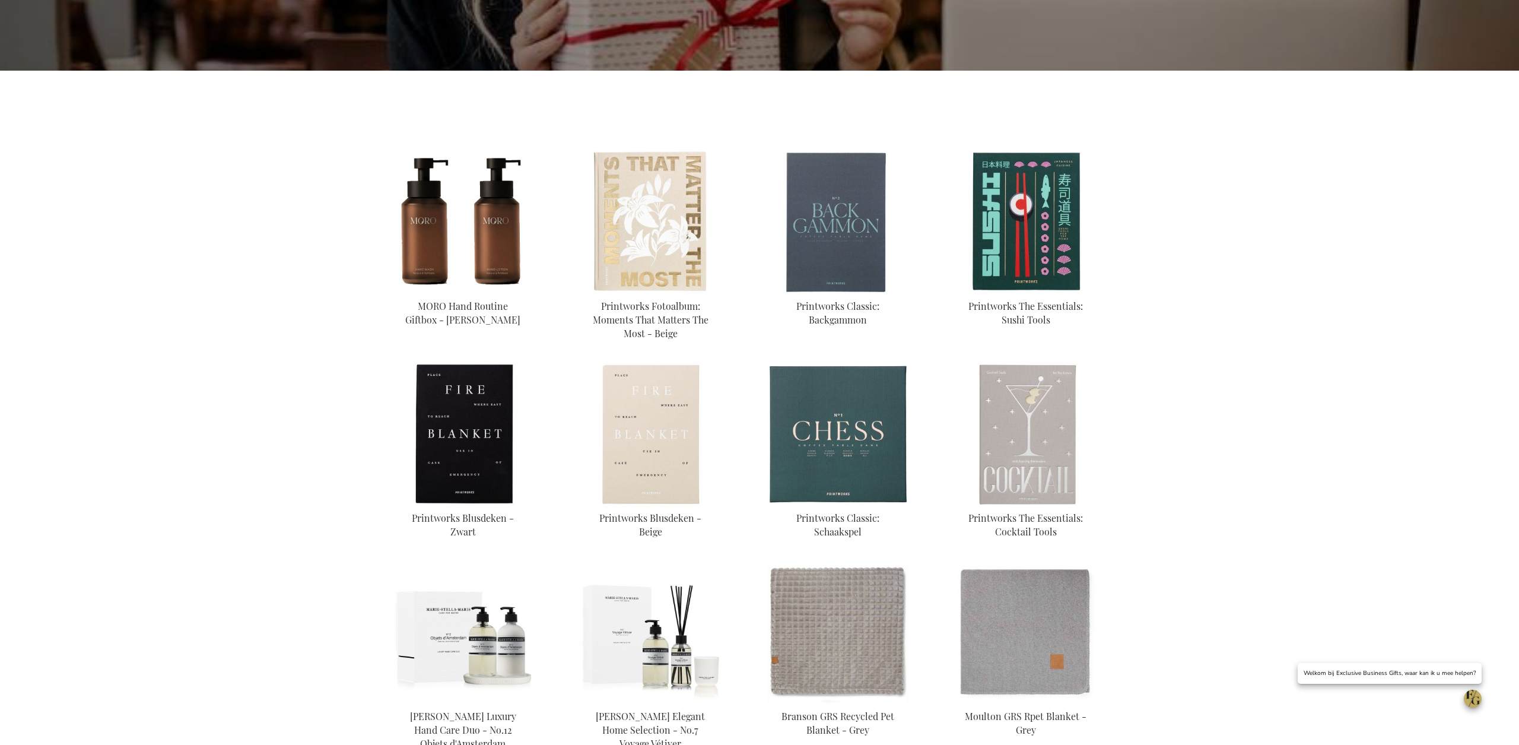
scroll to position [388, 0]
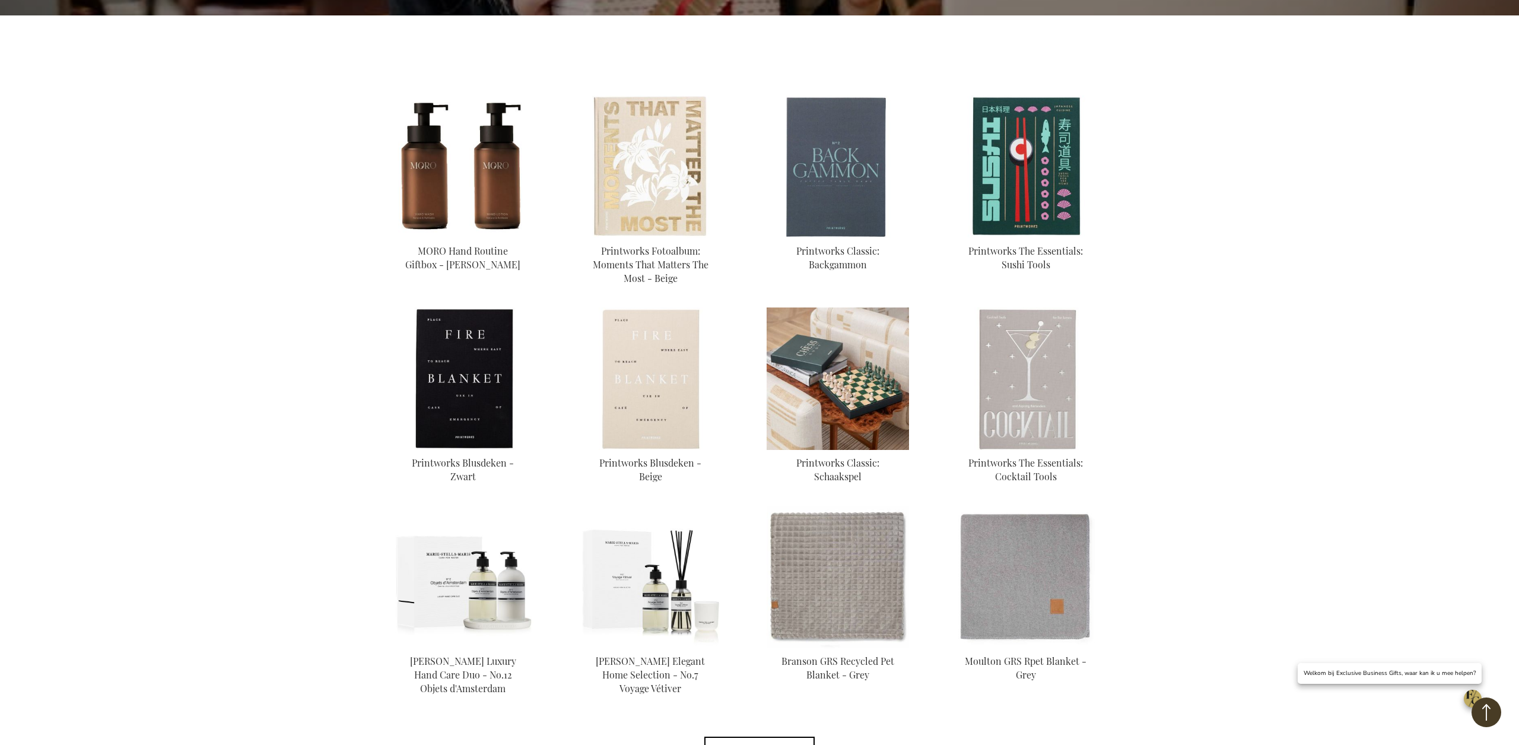
type input "administrator"
click at [837, 383] on img at bounding box center [838, 378] width 142 height 142
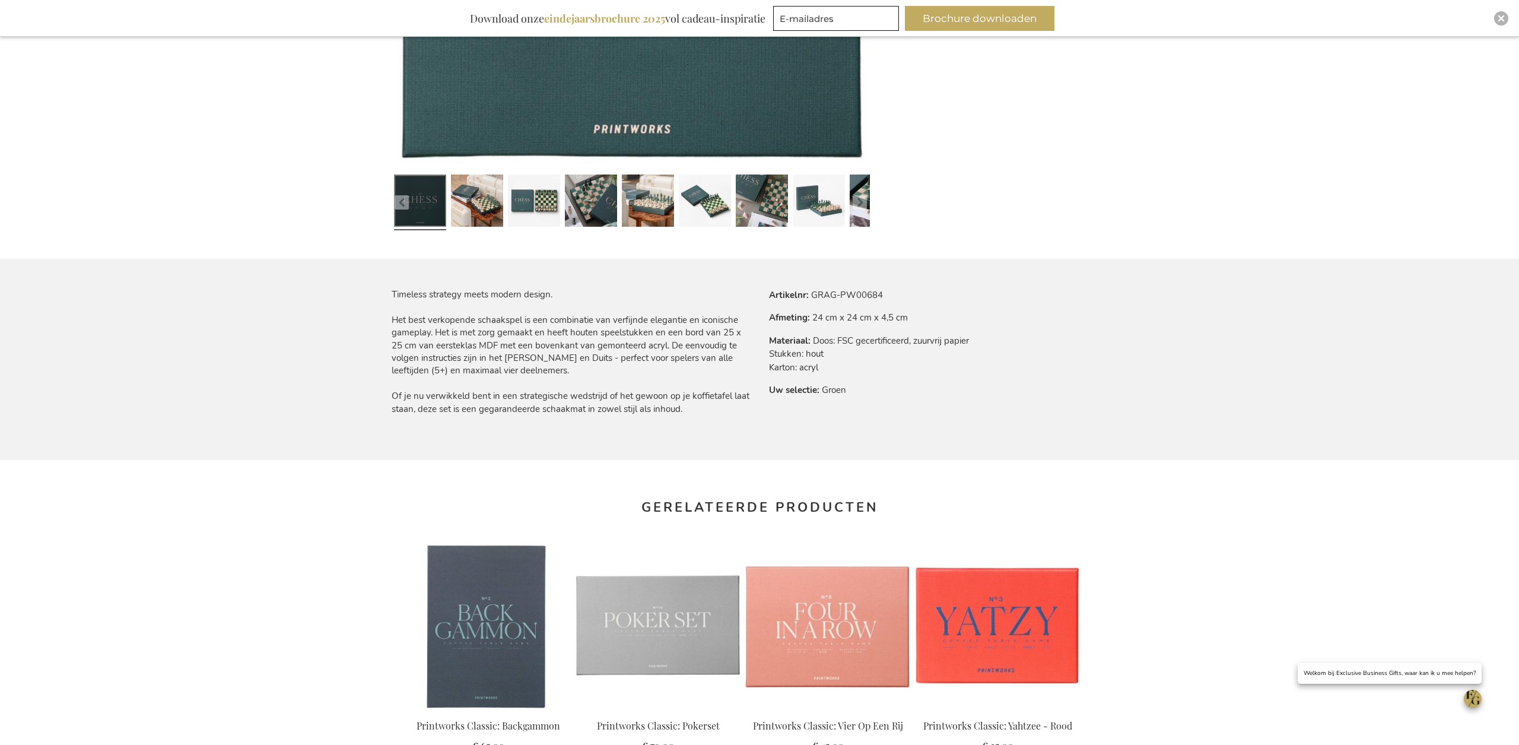
scroll to position [518, 0]
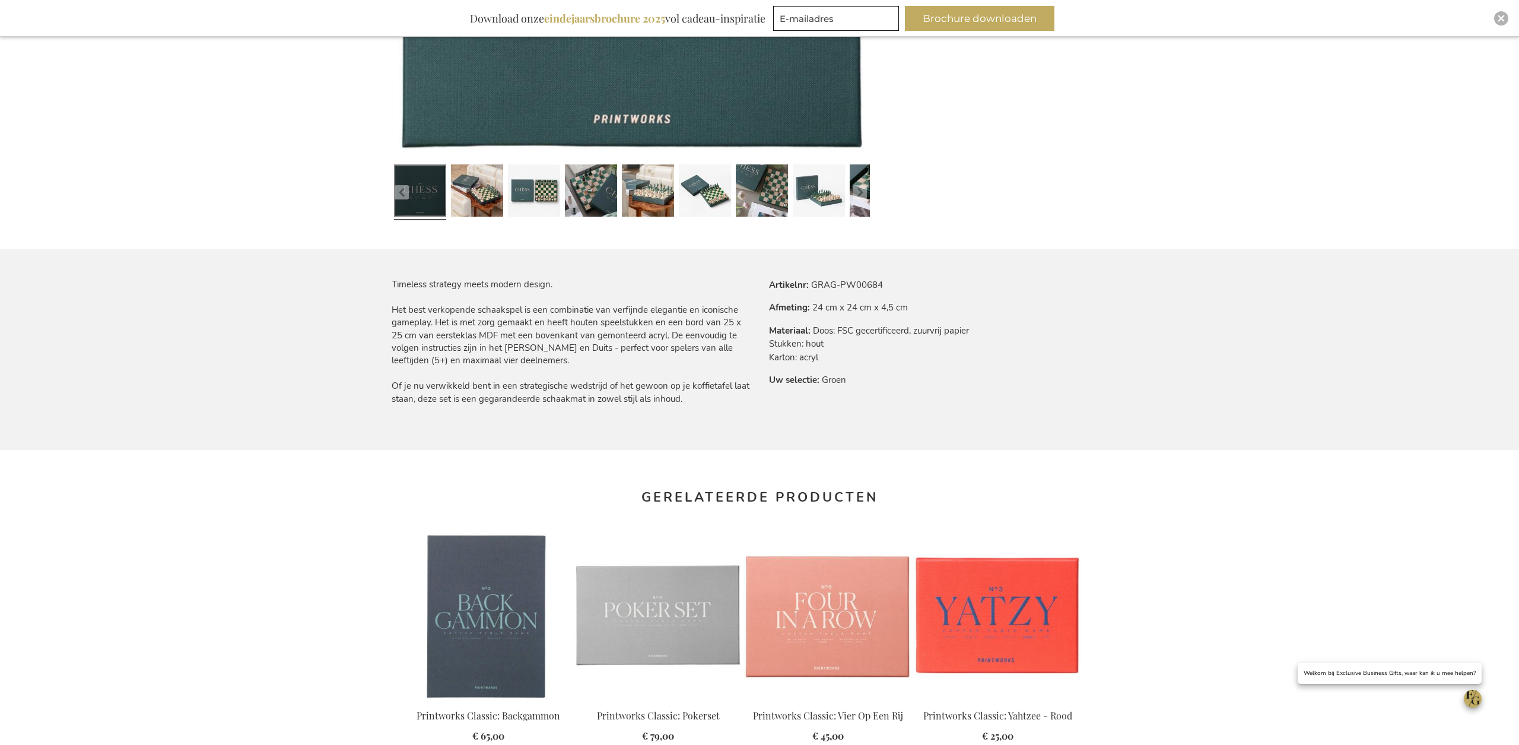
type input "administrator"
drag, startPoint x: 811, startPoint y: 281, endPoint x: 884, endPoint y: 283, distance: 72.4
click at [884, 283] on tr "Artikelnr GRAG-PW00684" at bounding box center [869, 284] width 200 height 13
copy td "GRAG-PW00684"
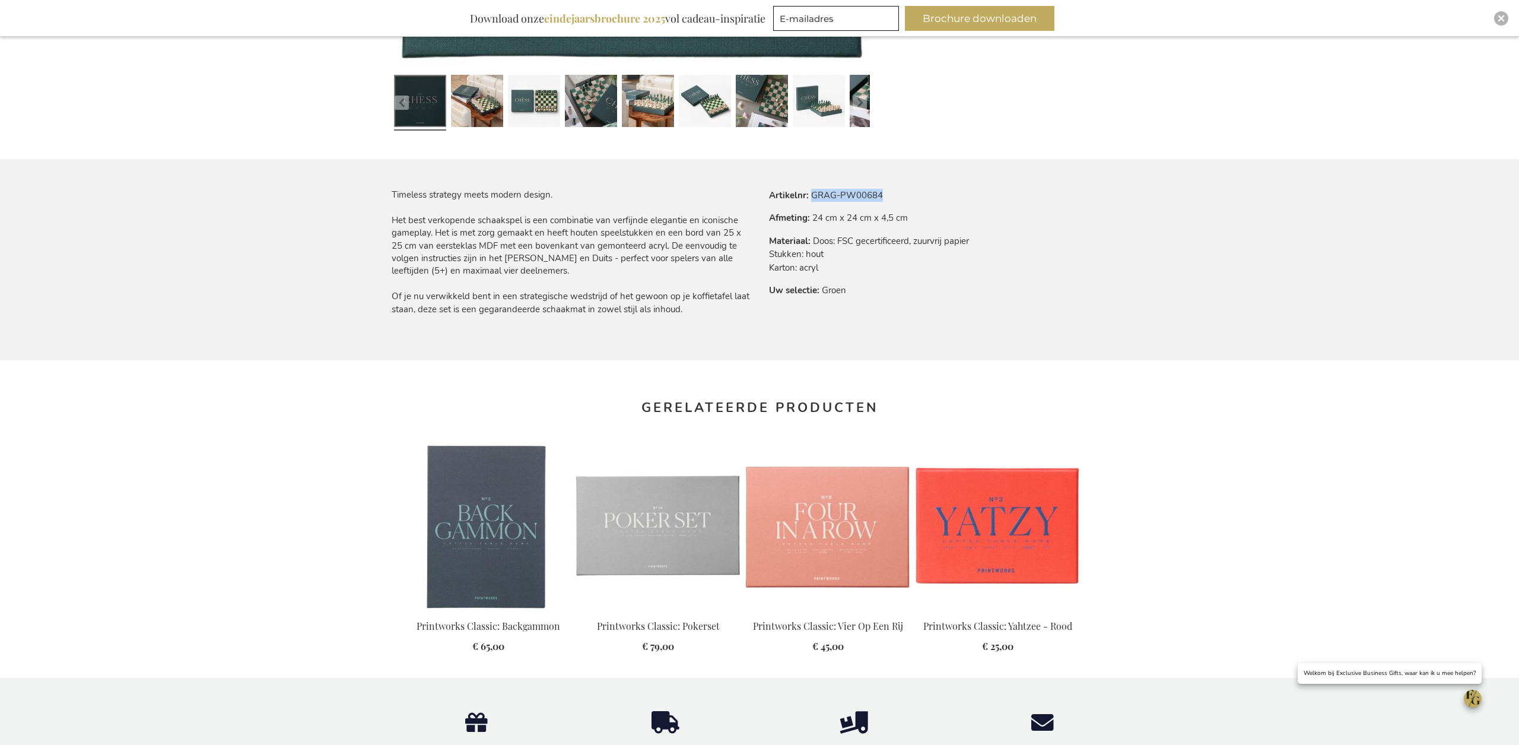
scroll to position [776, 0]
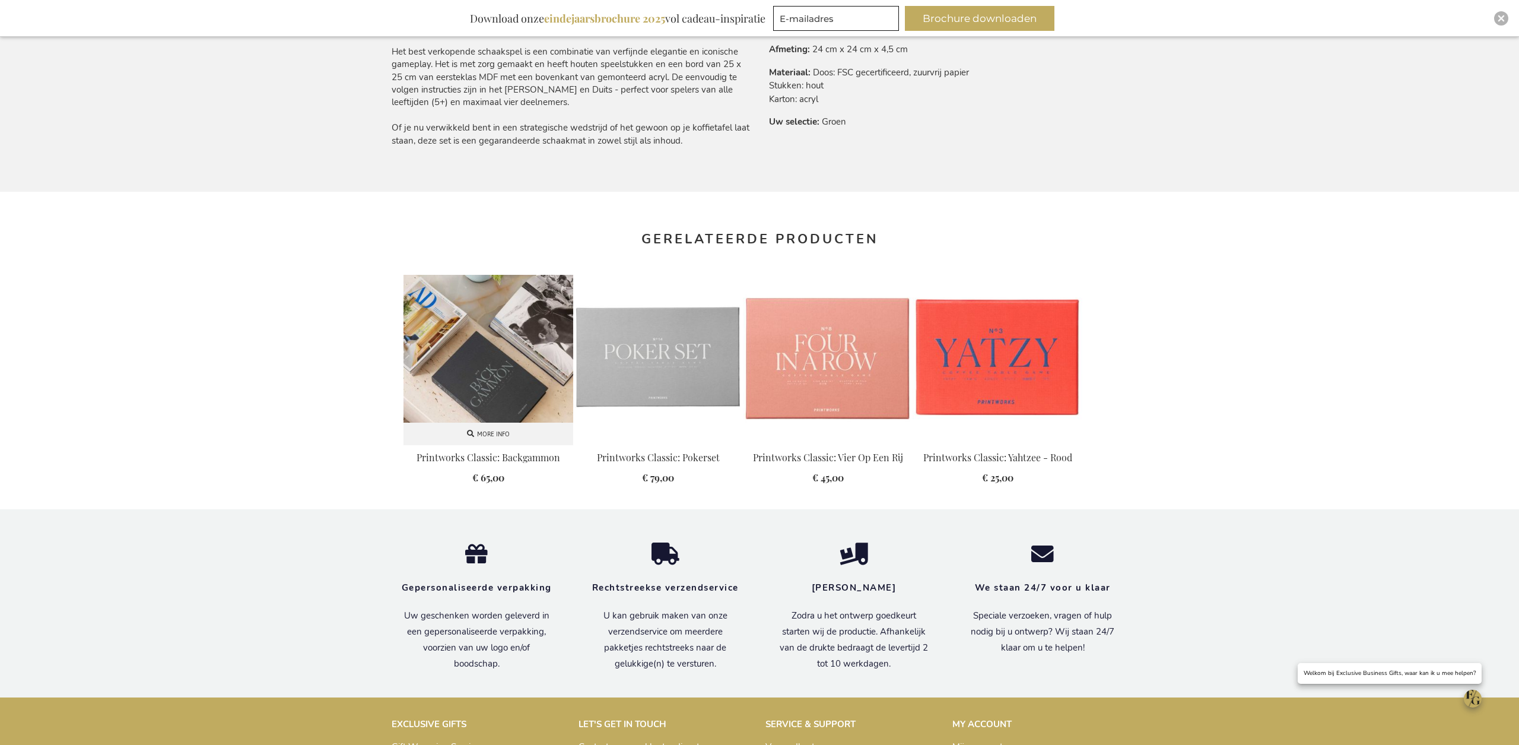
click at [468, 380] on img at bounding box center [489, 360] width 170 height 170
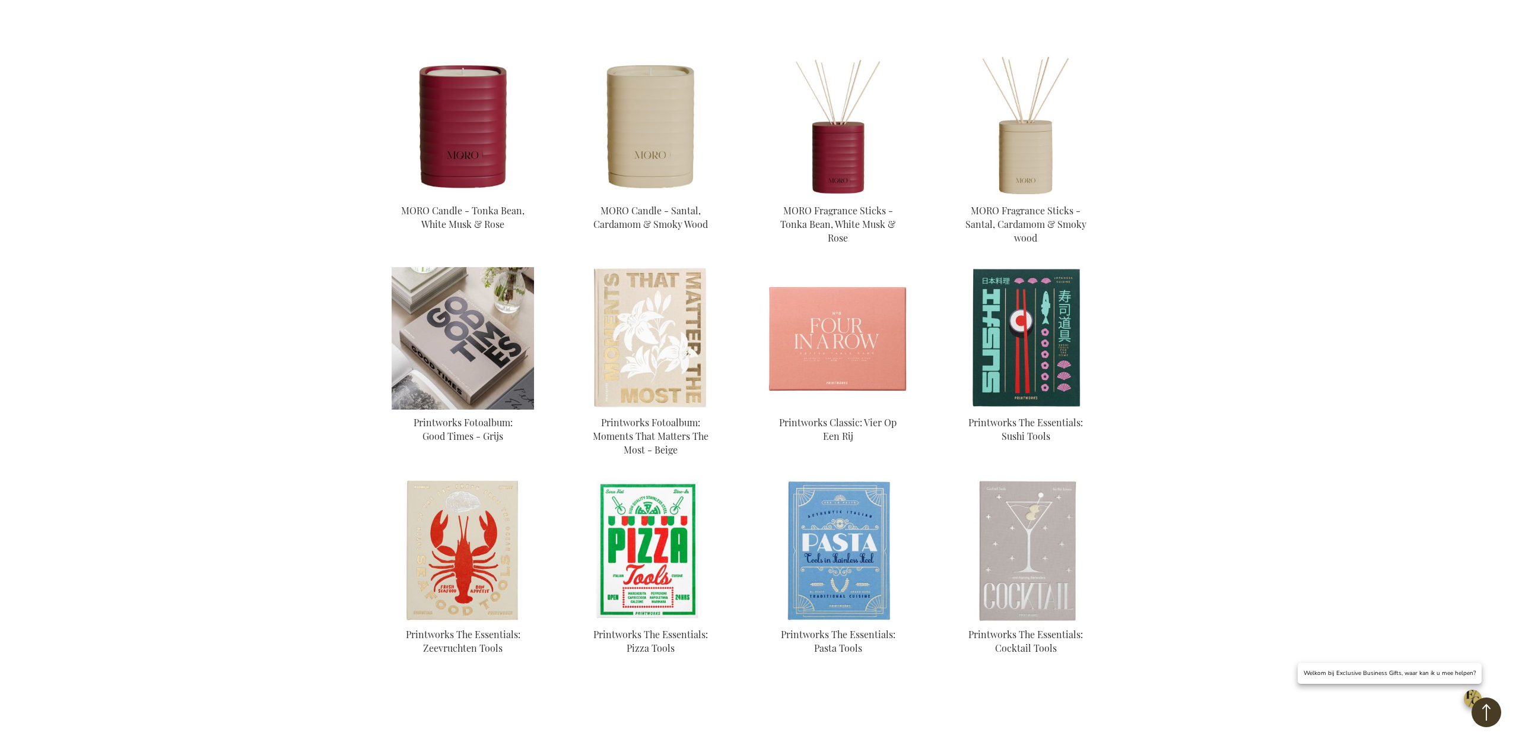
scroll to position [434, 0]
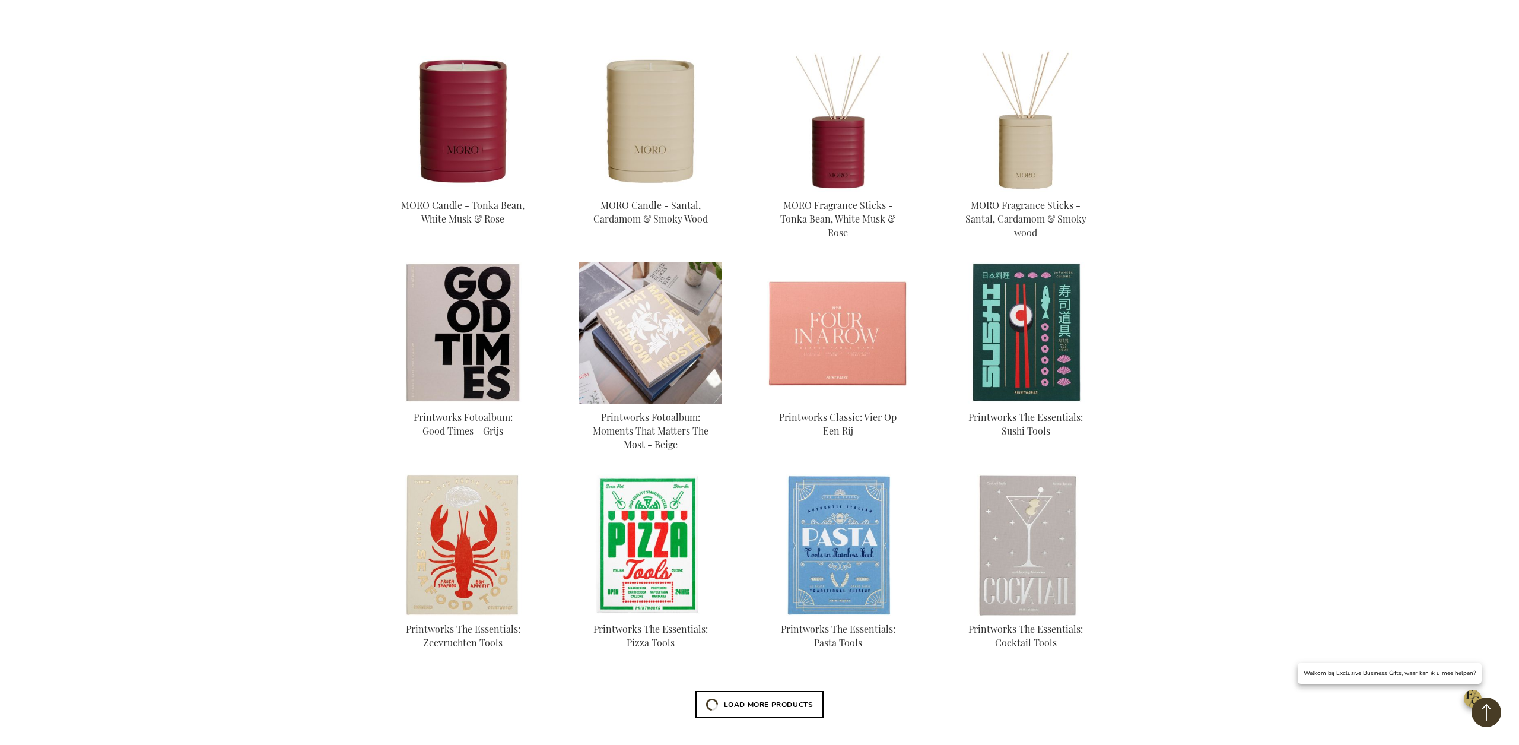
scroll to position [433, 0]
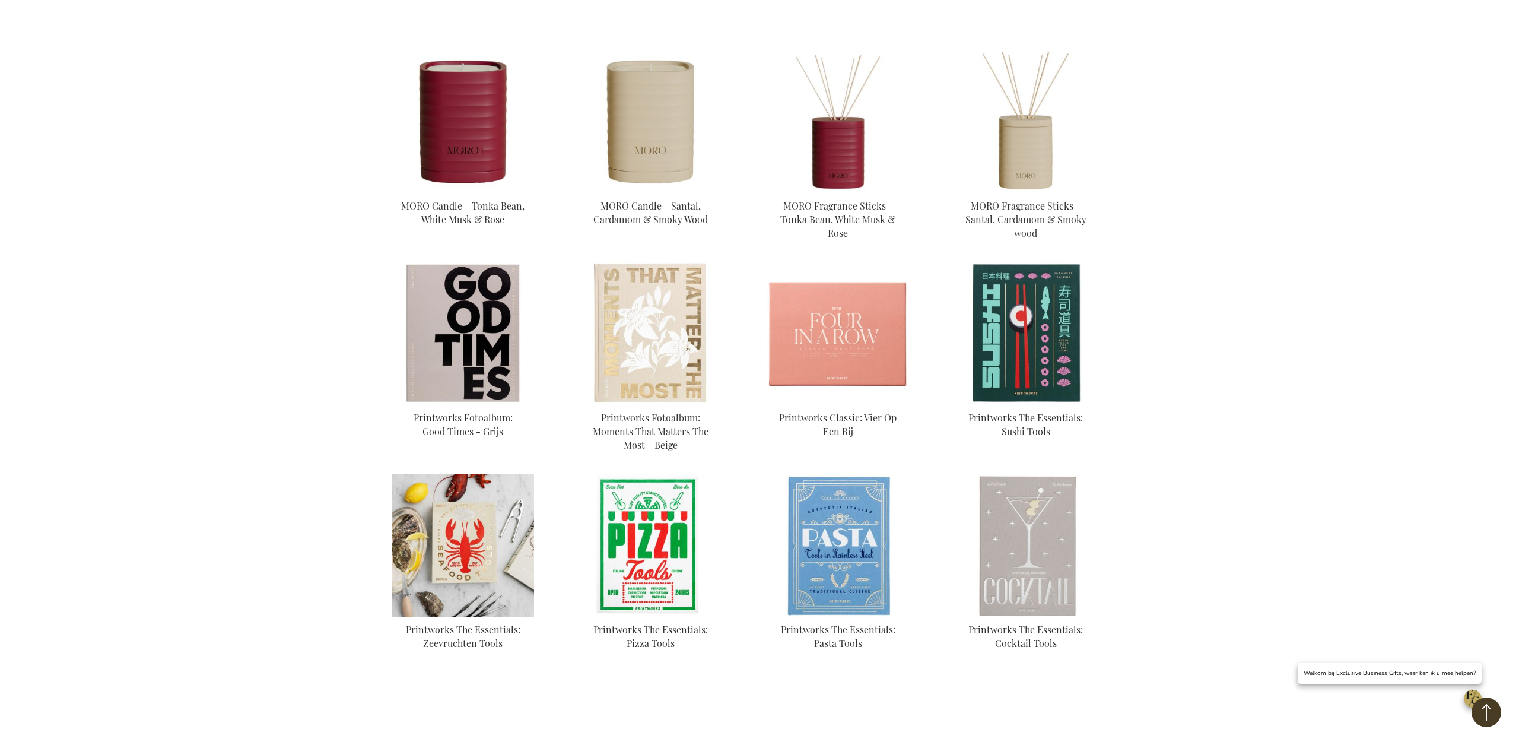
type input "administrator"
click at [452, 574] on img at bounding box center [463, 545] width 142 height 142
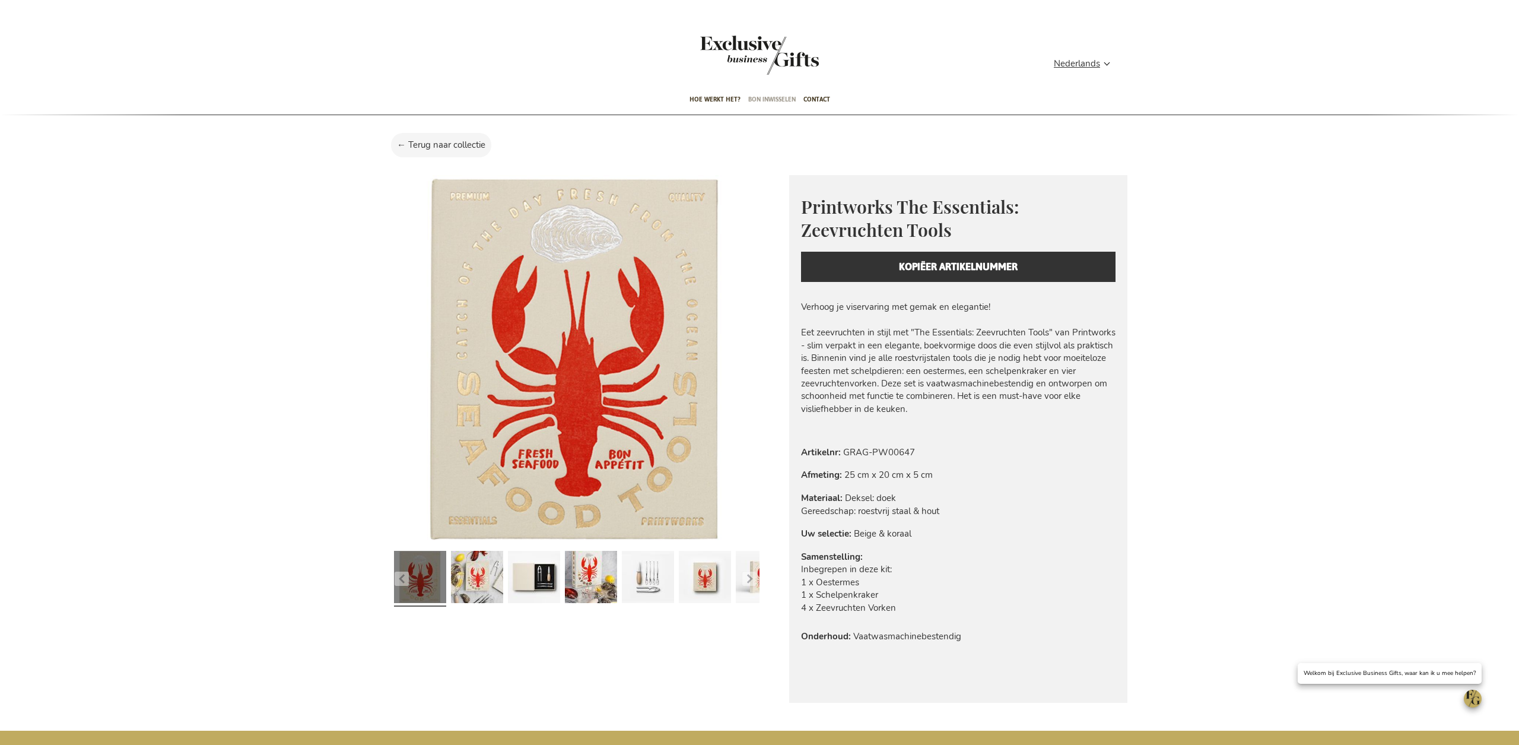
scroll to position [3, 0]
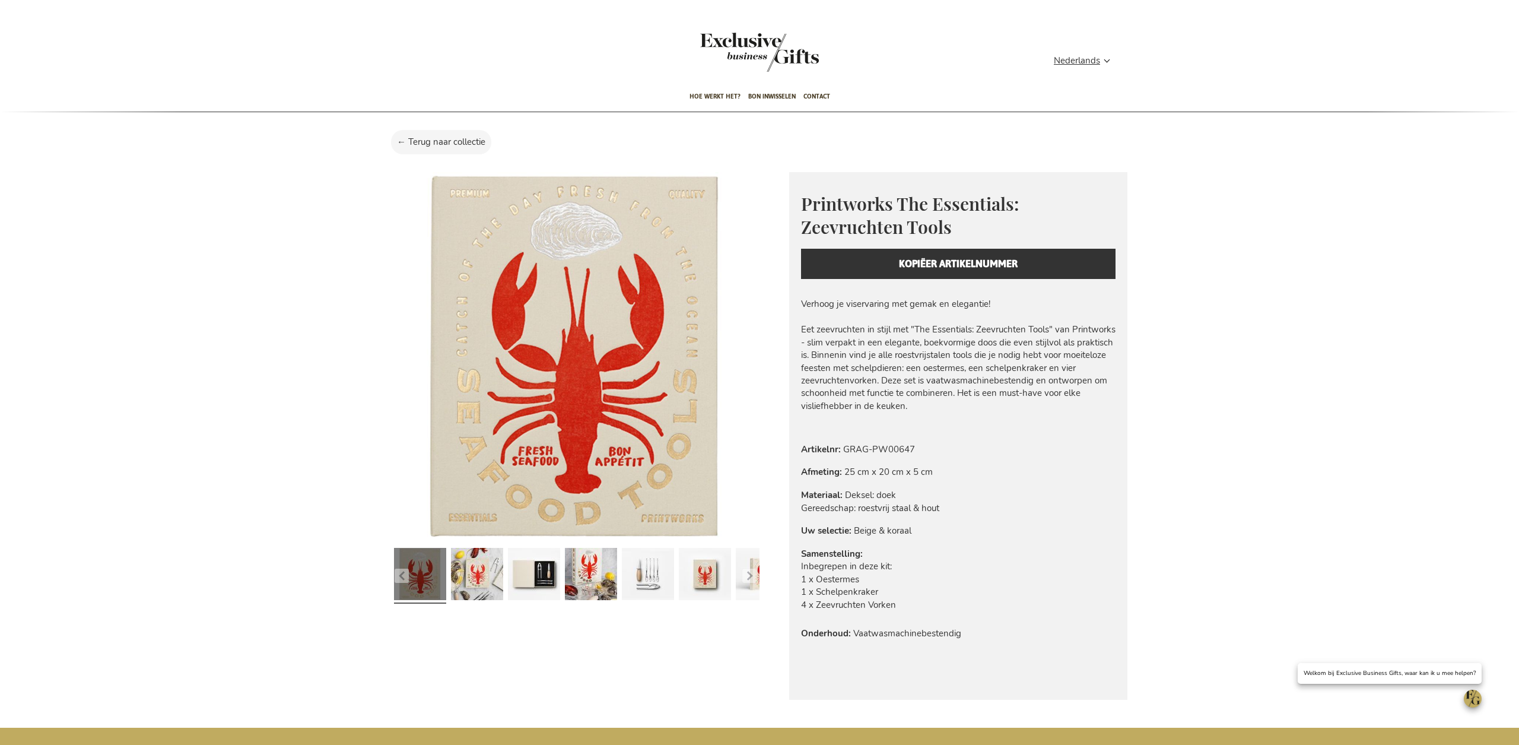
type input "administrator"
click at [747, 50] on div "Toggle Nav" at bounding box center [759, 60] width 119 height 54
click at [741, 55] on div "Toggle Nav" at bounding box center [759, 60] width 119 height 54
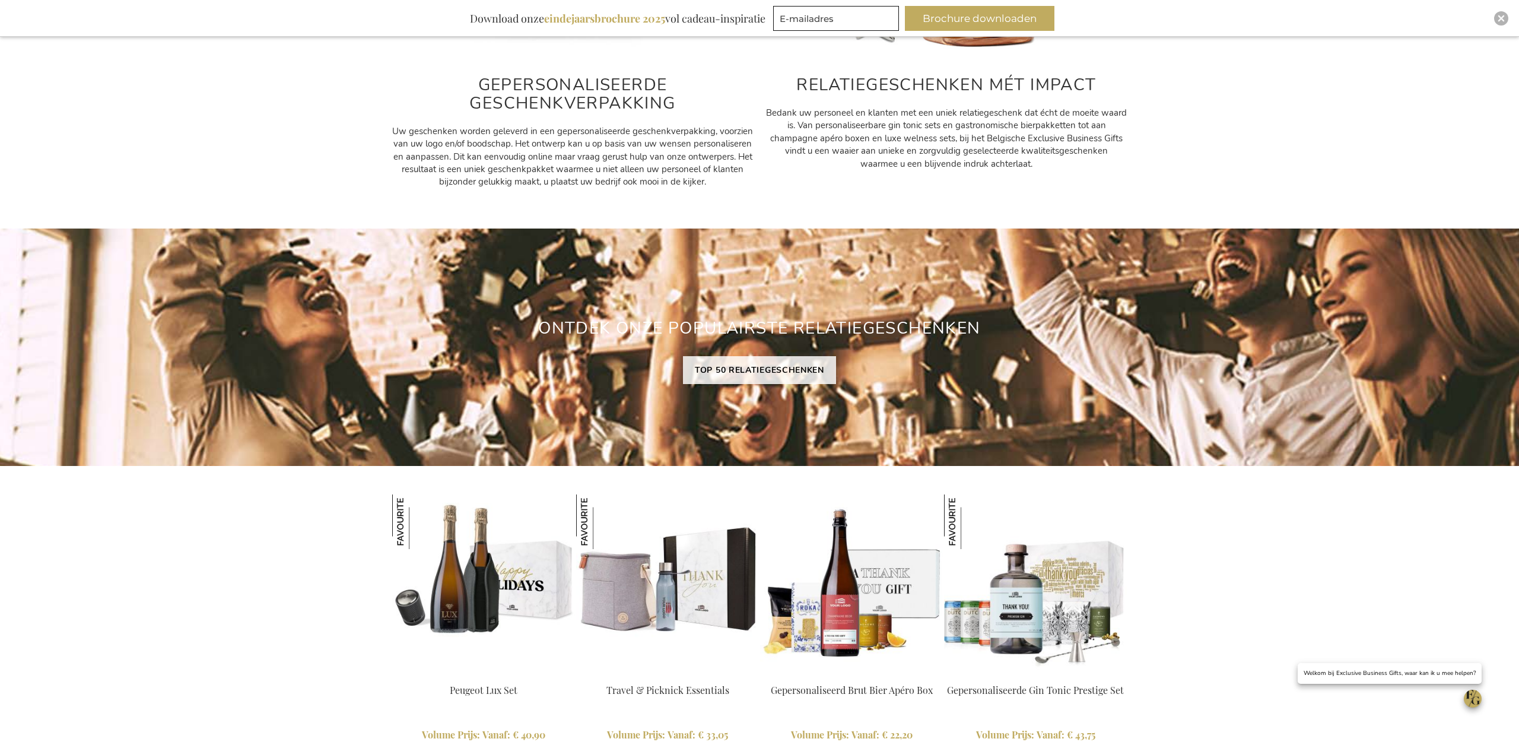
scroll to position [928, 0]
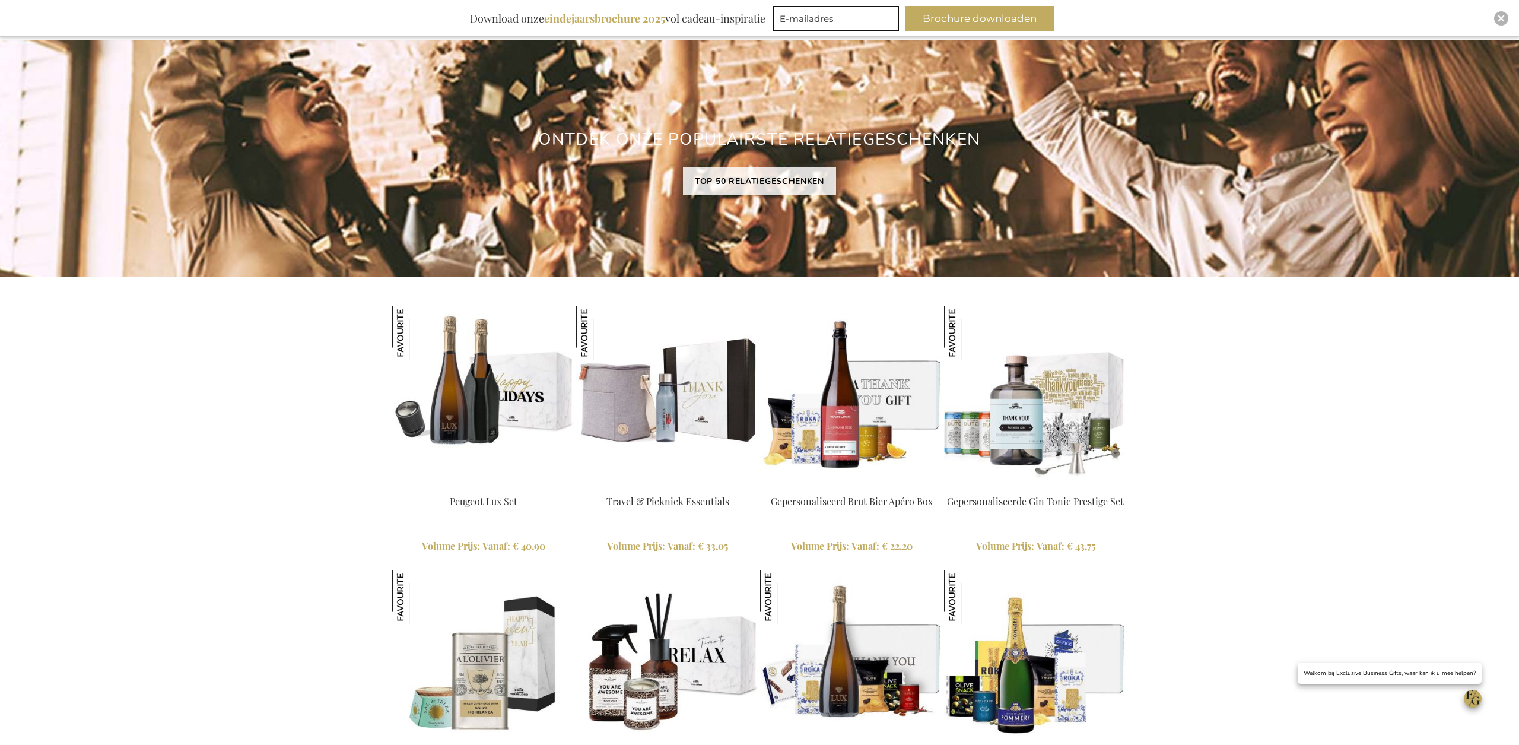
type input "administrator"
click at [430, 372] on img at bounding box center [483, 397] width 183 height 183
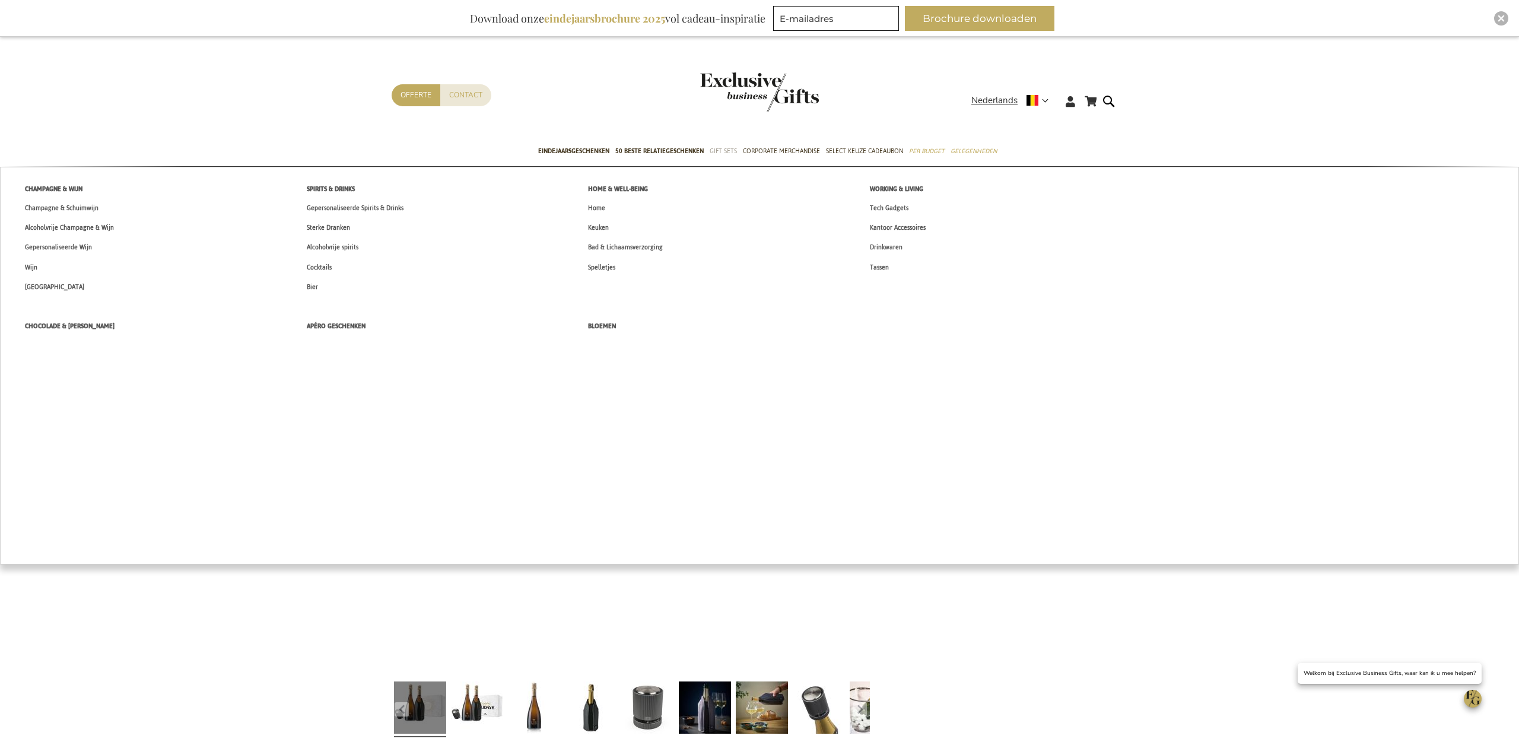
type input "administrator"
click at [719, 149] on span "Gift Sets" at bounding box center [723, 151] width 27 height 12
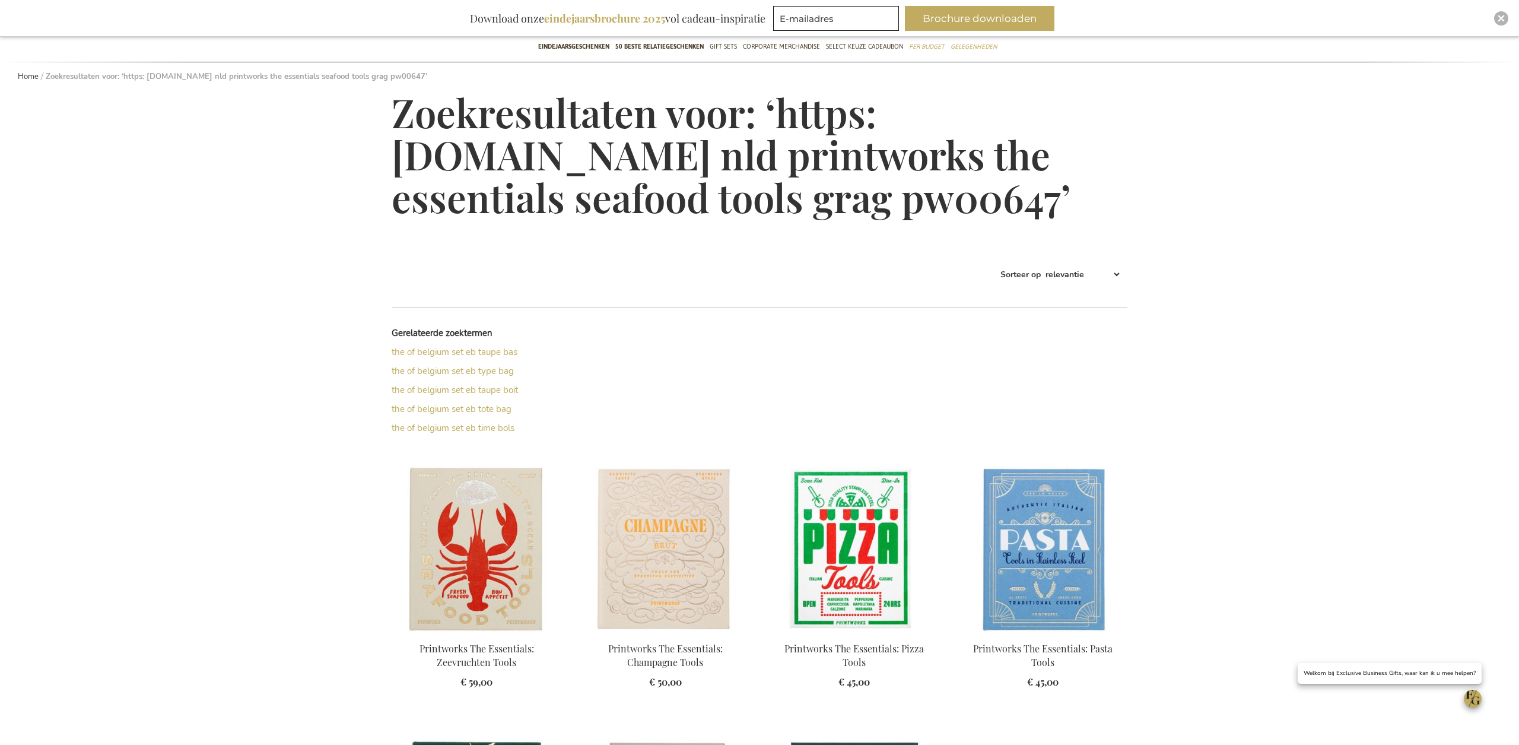
scroll to position [350, 0]
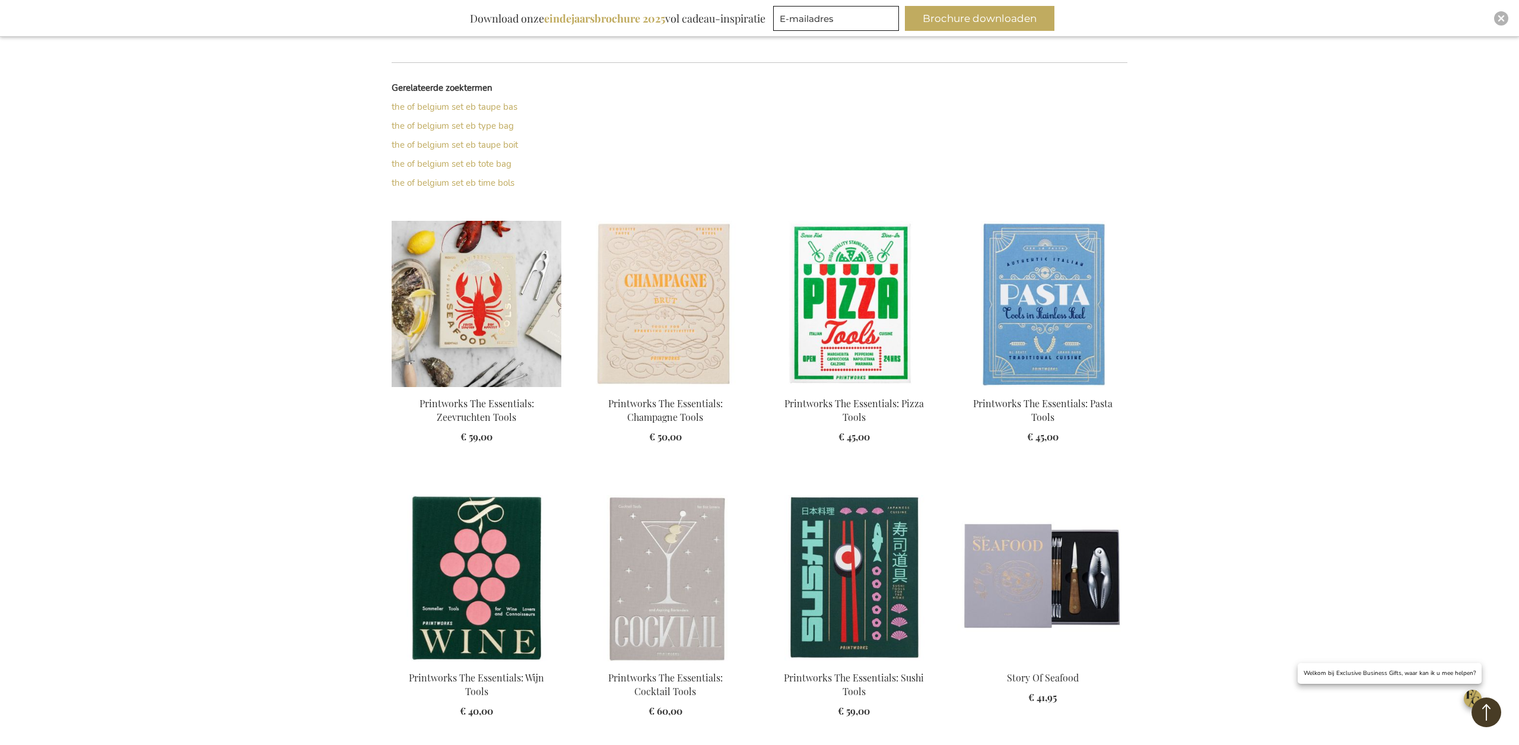
type input "administrator"
click at [461, 350] on img at bounding box center [477, 304] width 170 height 166
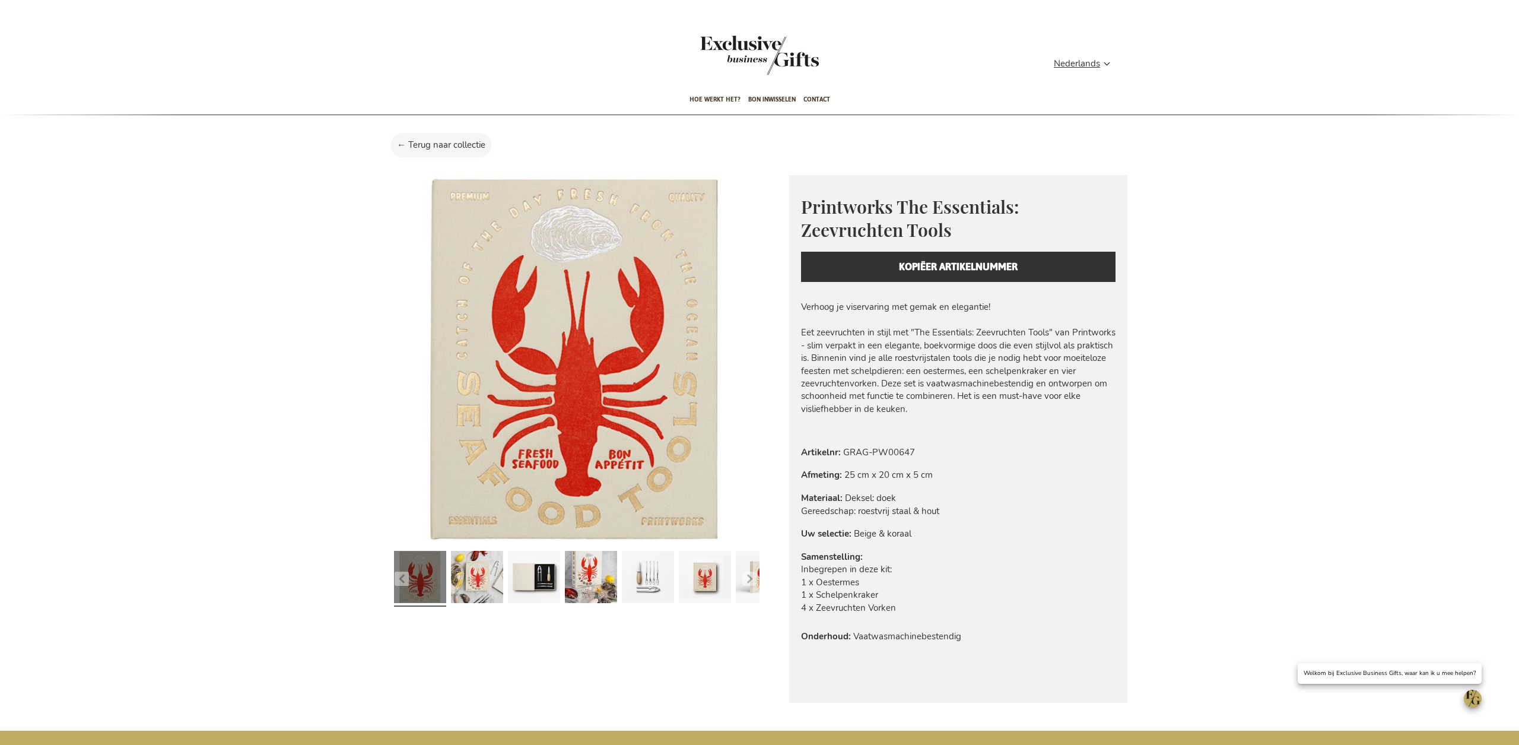
type input "administrator"
click at [755, 47] on div "Toggle Nav" at bounding box center [759, 63] width 119 height 54
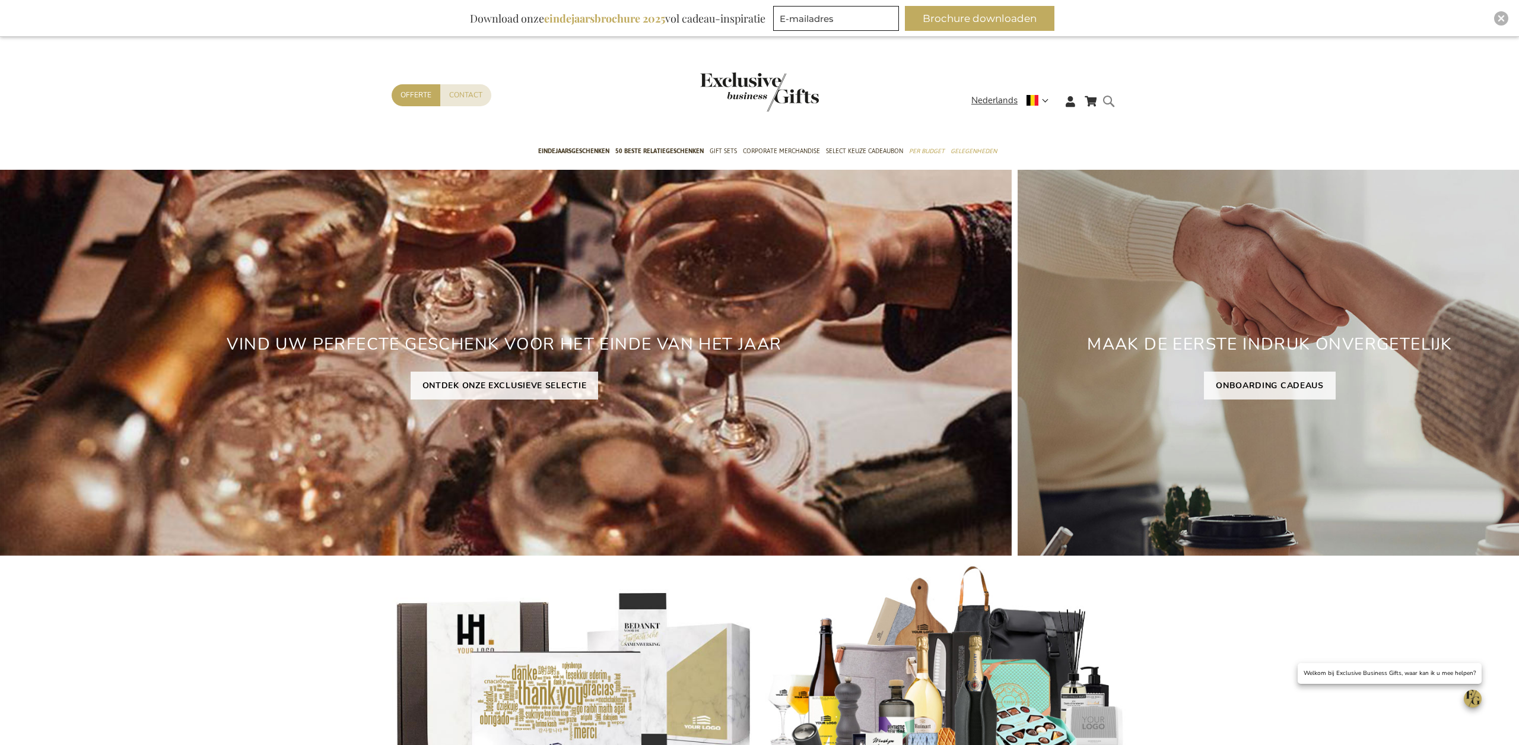
type input "administrator"
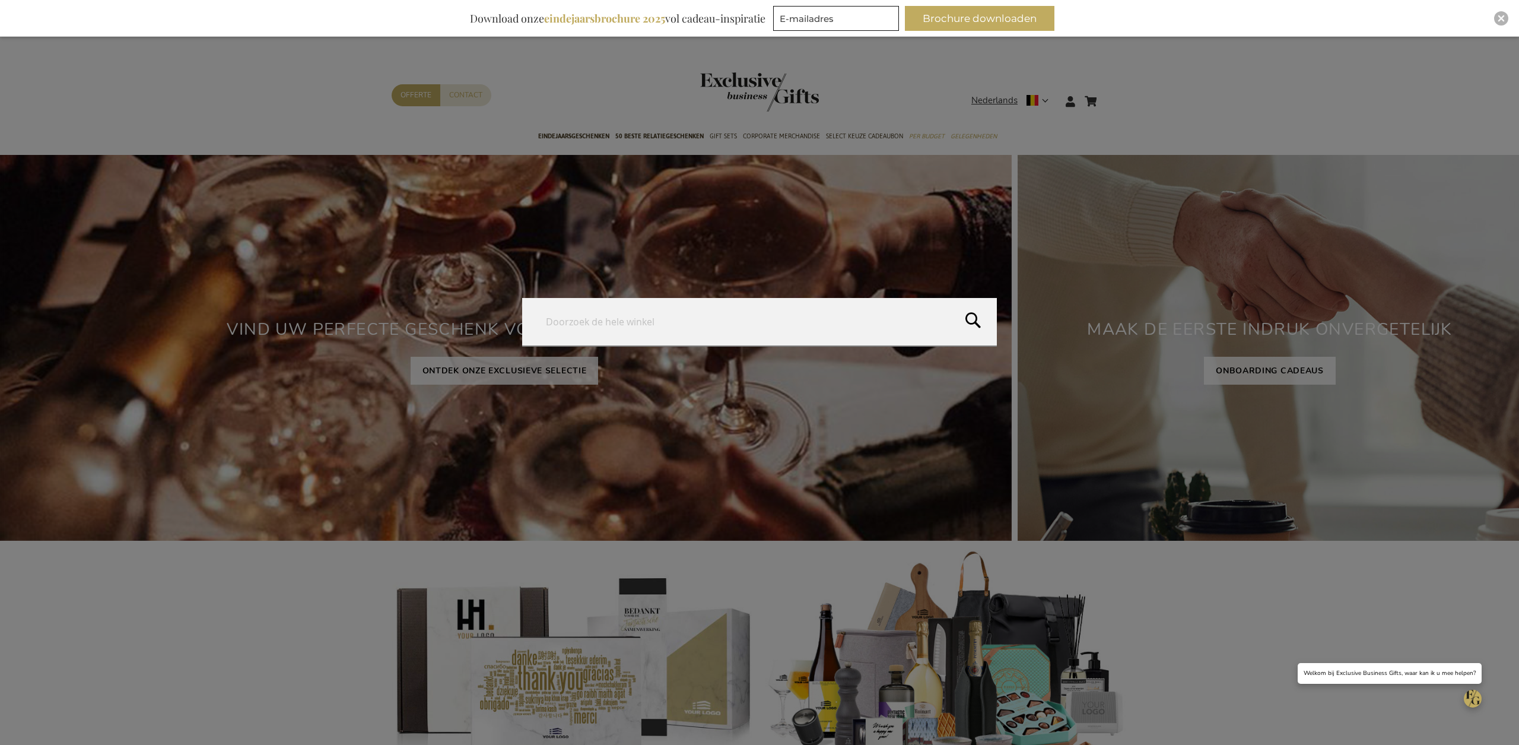
click at [1110, 94] on form "Search Search" at bounding box center [1112, 94] width 12 height 0
type input "zeevruchten"
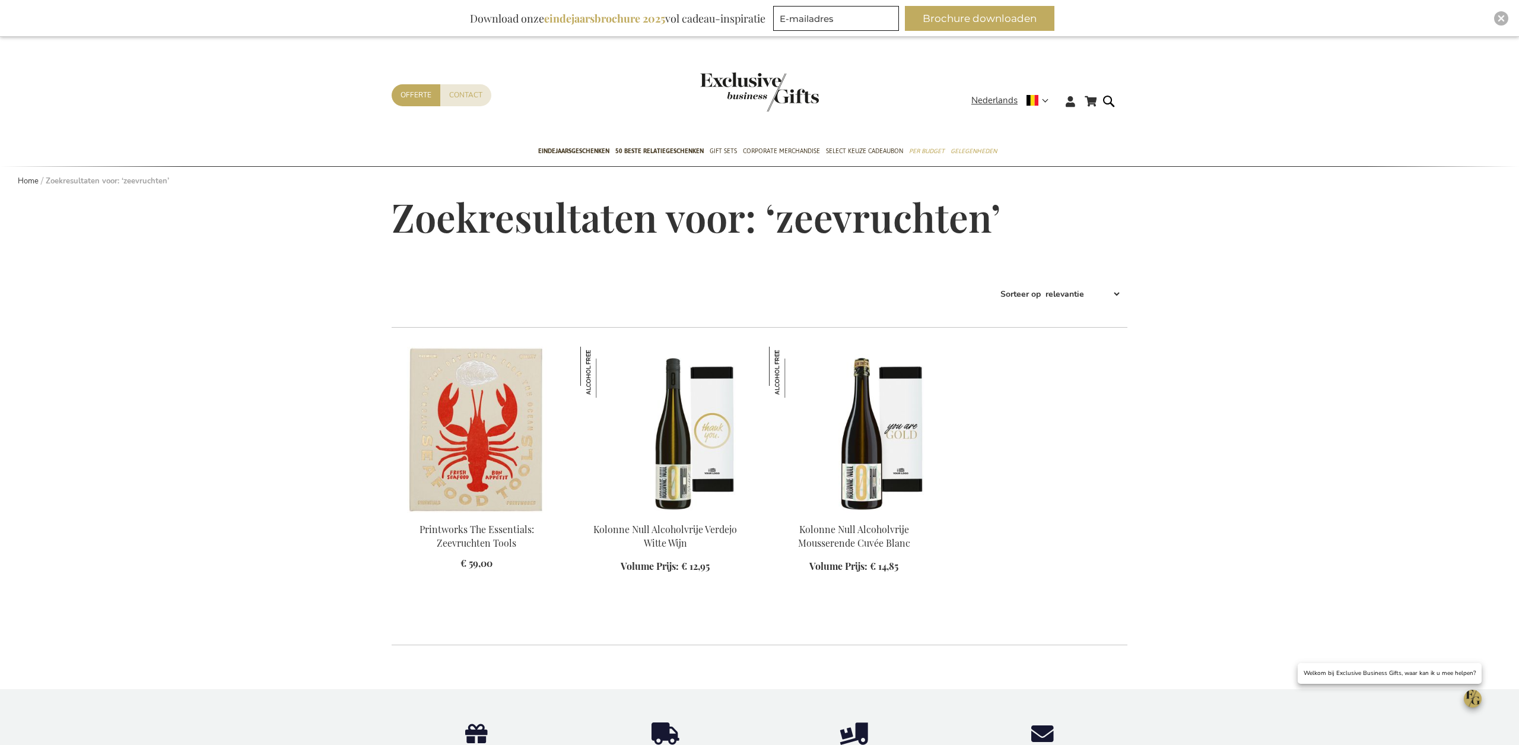
type input "administrator"
click at [205, 531] on div "Winkelwagen Winkelwagen 0 Sluiten U heeft geen product(en) in uw winkelwagen. G…" at bounding box center [759, 619] width 1519 height 1165
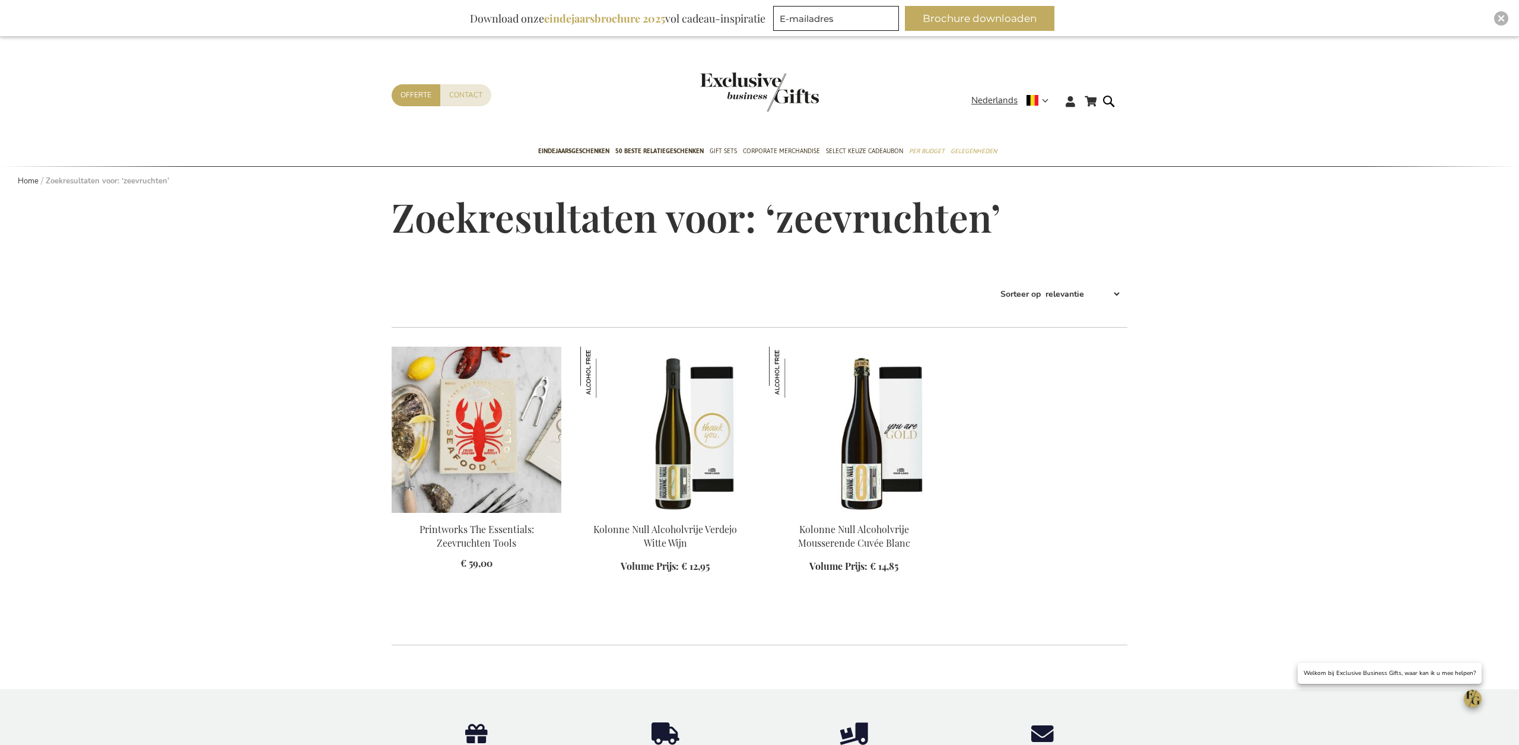
click at [477, 436] on img at bounding box center [477, 430] width 170 height 166
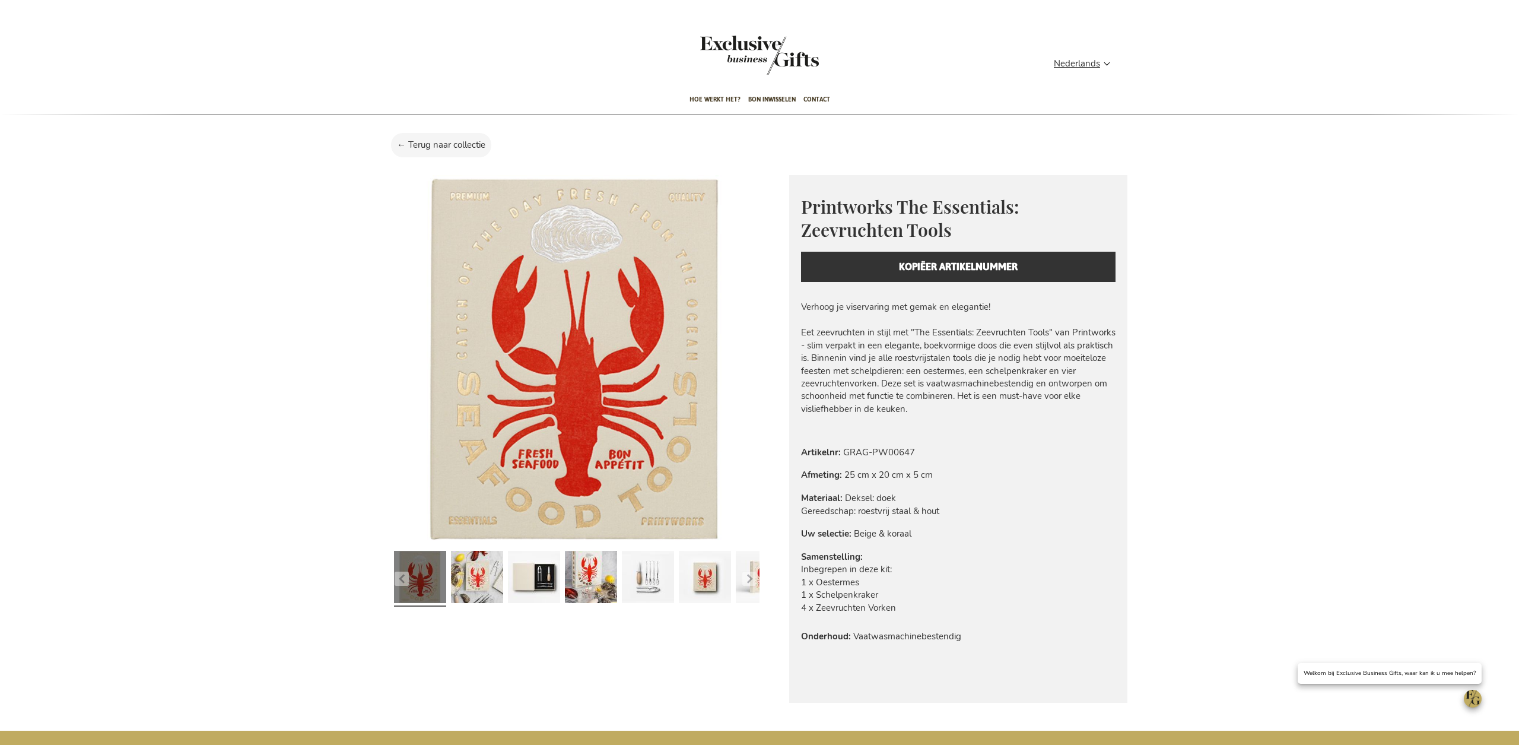
scroll to position [55, 0]
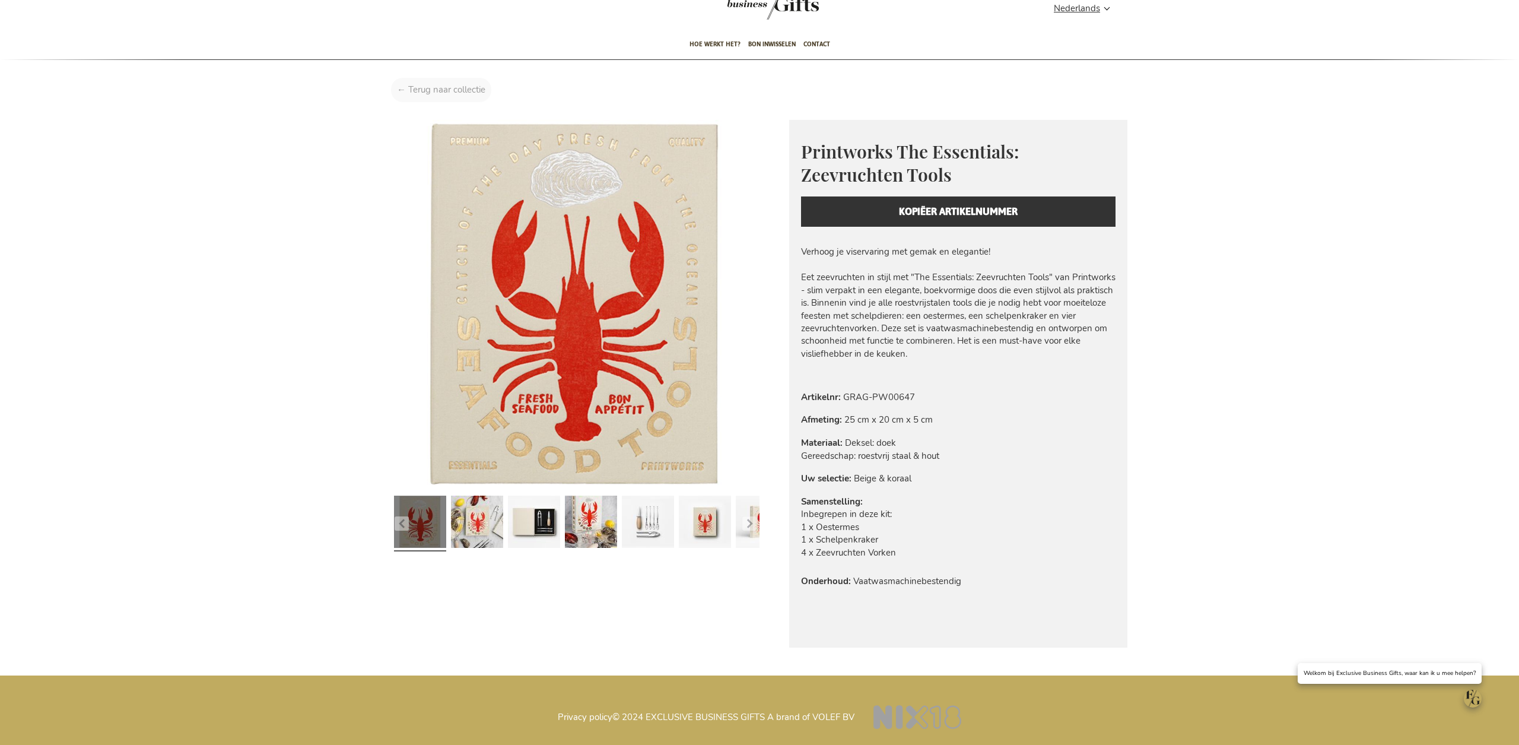
type input "administrator"
click at [438, 92] on div "Home Printworks The Essentials: Zeevruchten Tools" at bounding box center [759, 93] width 755 height 30
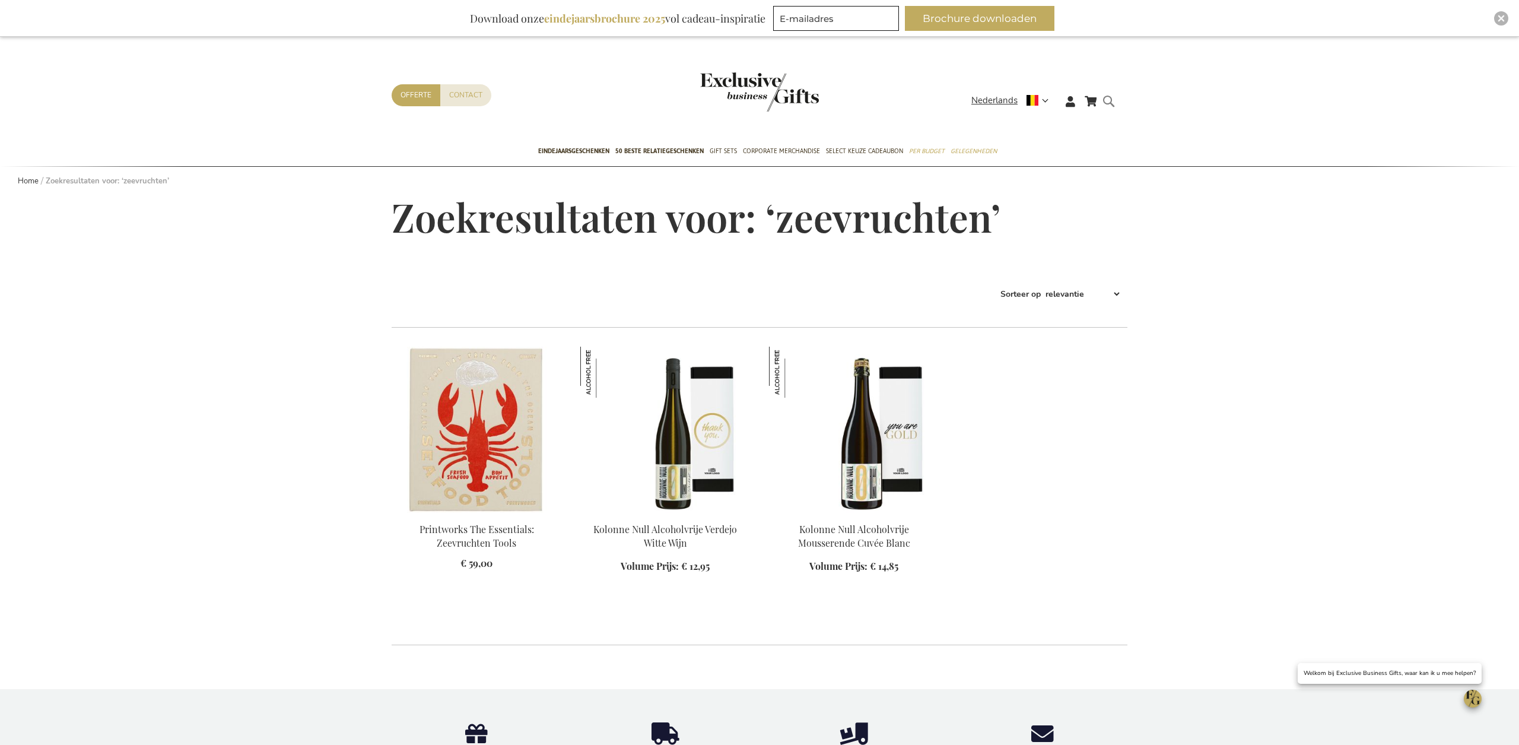
type input "administrator"
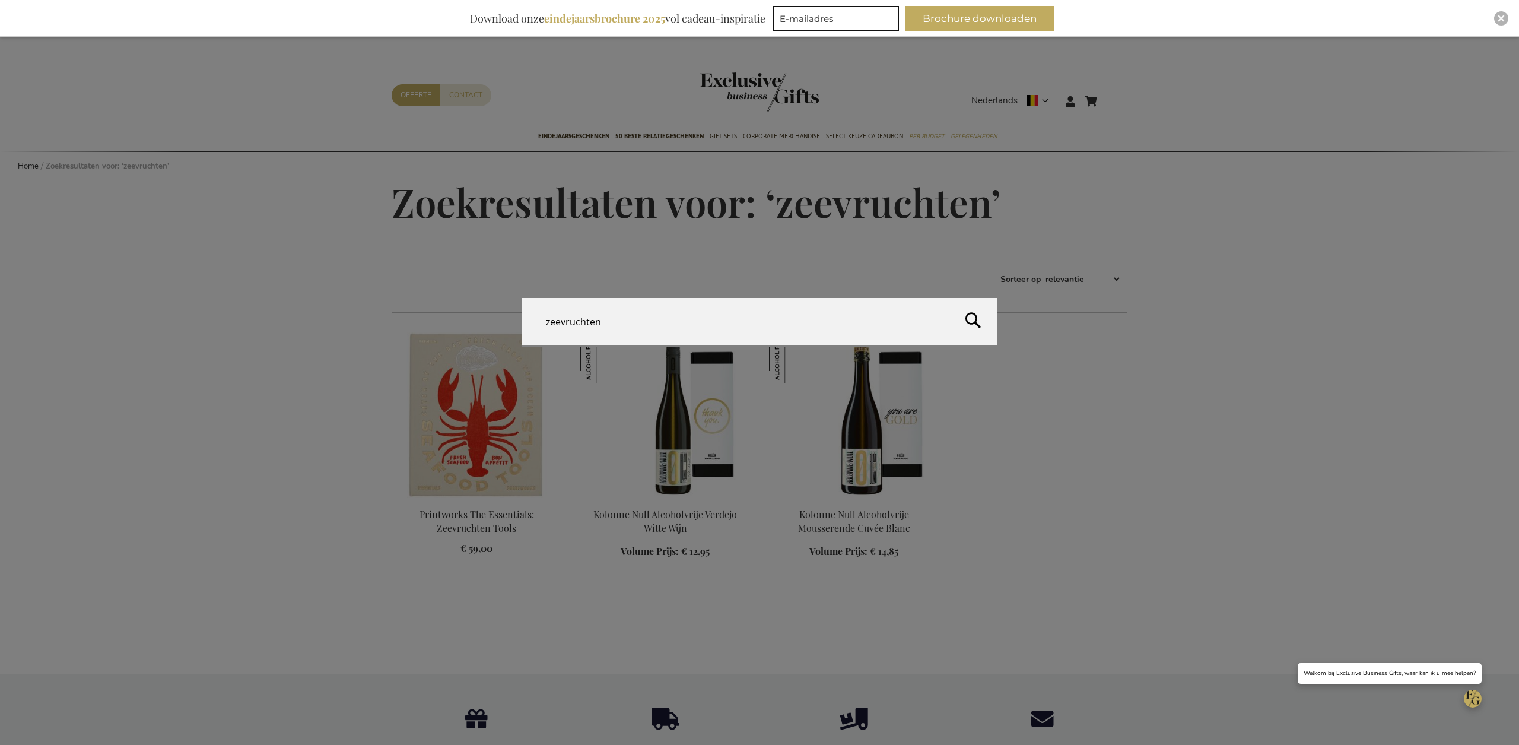
click at [1112, 94] on form "Search zeevruchten Search" at bounding box center [1112, 94] width 12 height 0
click at [642, 316] on input "zeevruchten" at bounding box center [759, 321] width 475 height 47
click at [628, 327] on input "zeevruchte" at bounding box center [759, 321] width 475 height 47
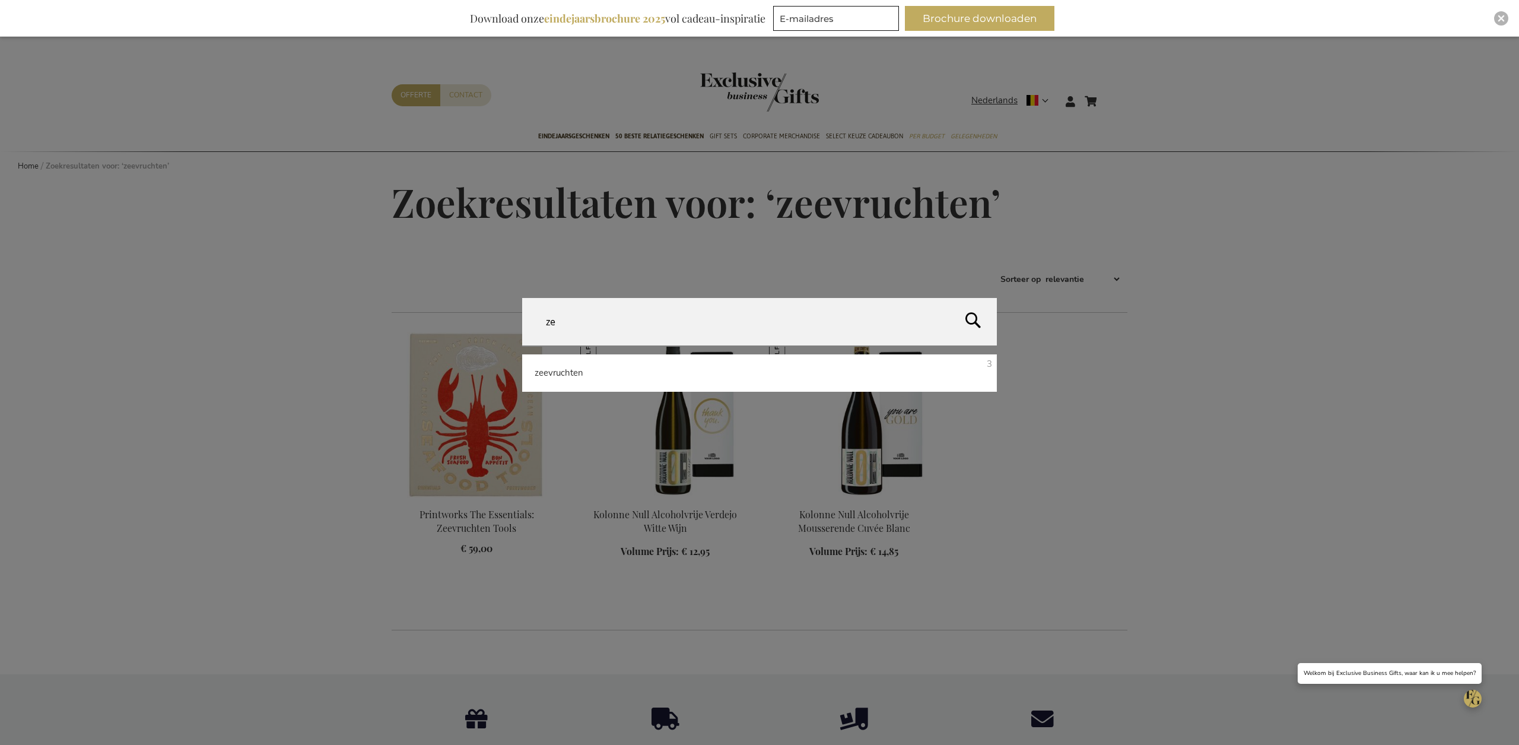
type input "z"
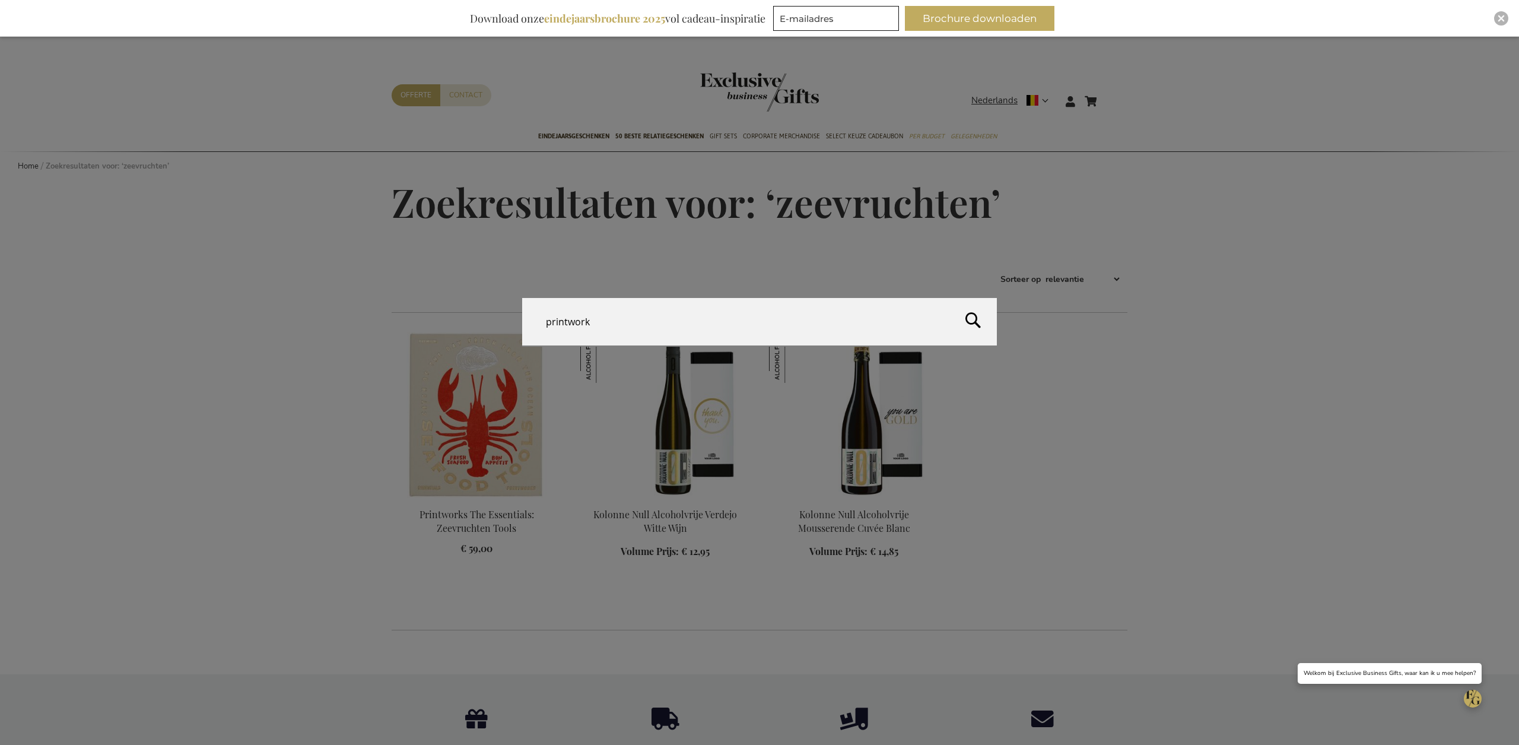
type input "printworks"
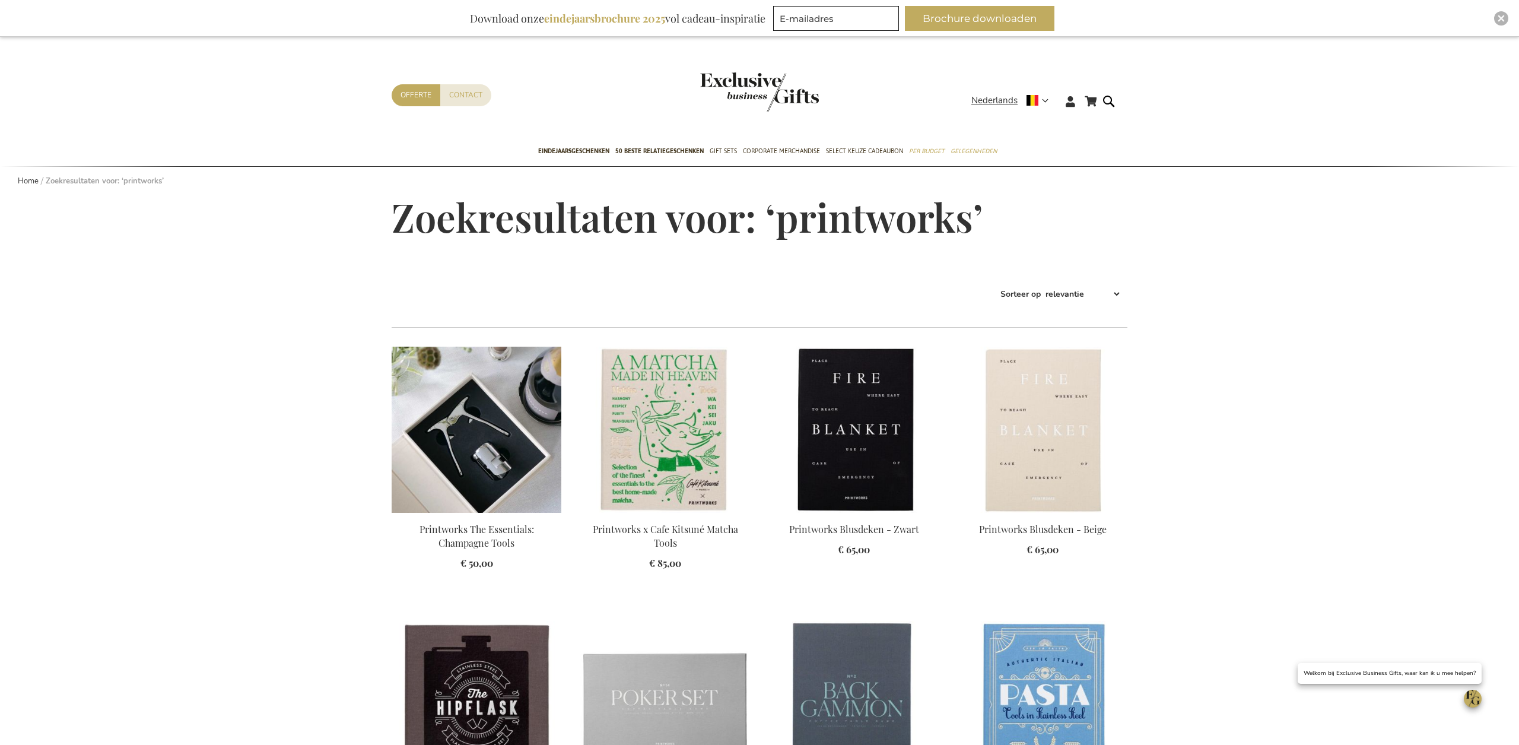
type input "administrator"
click at [474, 422] on img at bounding box center [477, 430] width 170 height 166
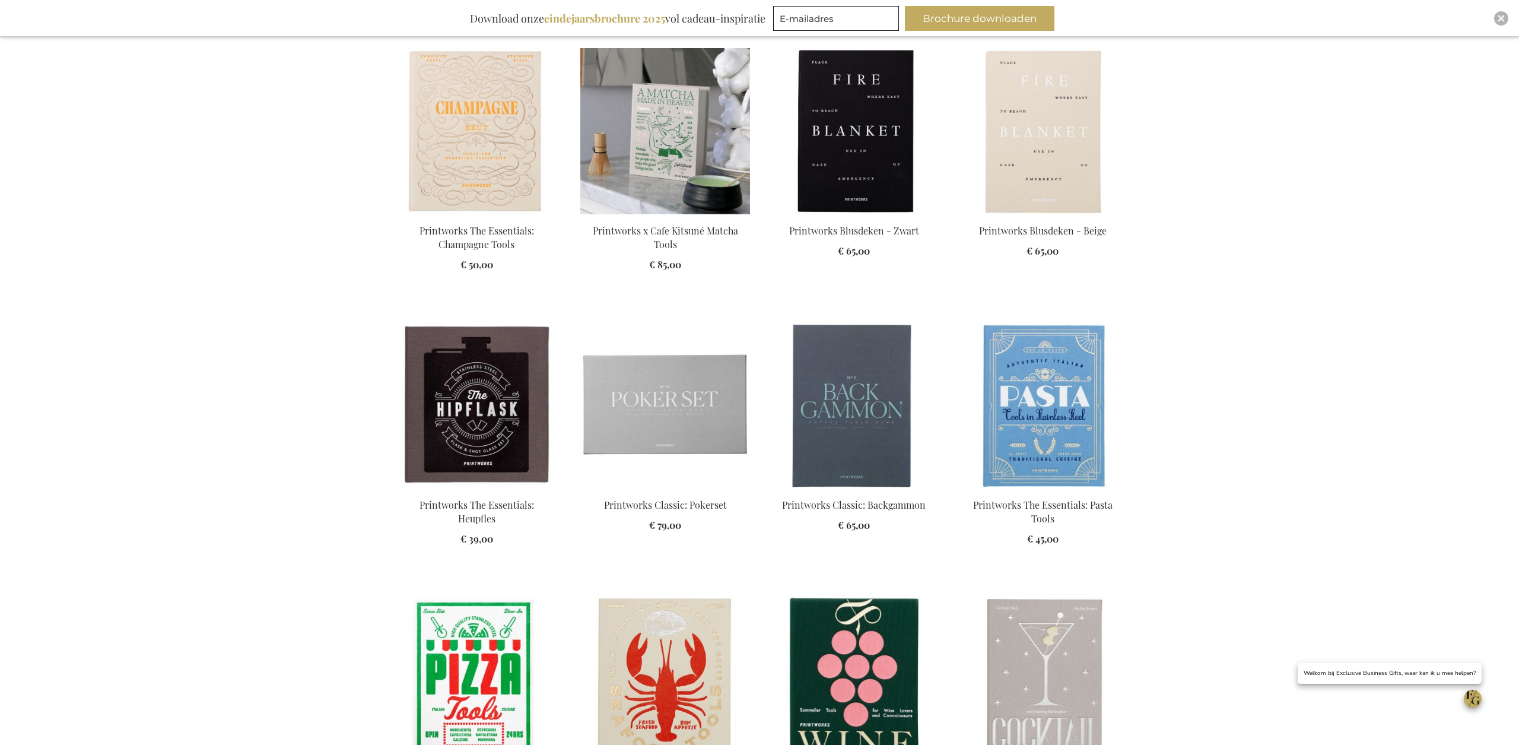
scroll to position [310, 0]
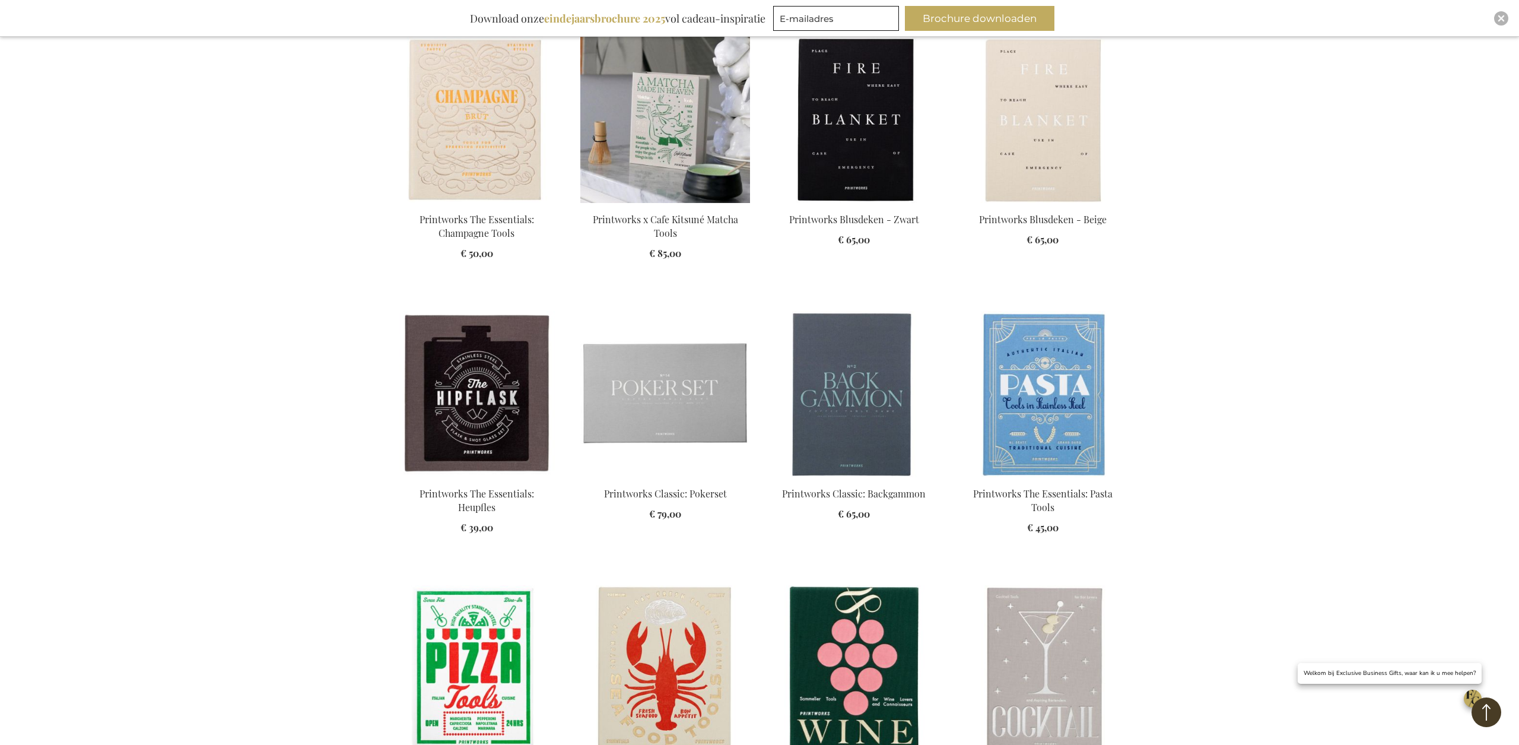
type input "administrator"
click at [647, 161] on img at bounding box center [665, 120] width 170 height 166
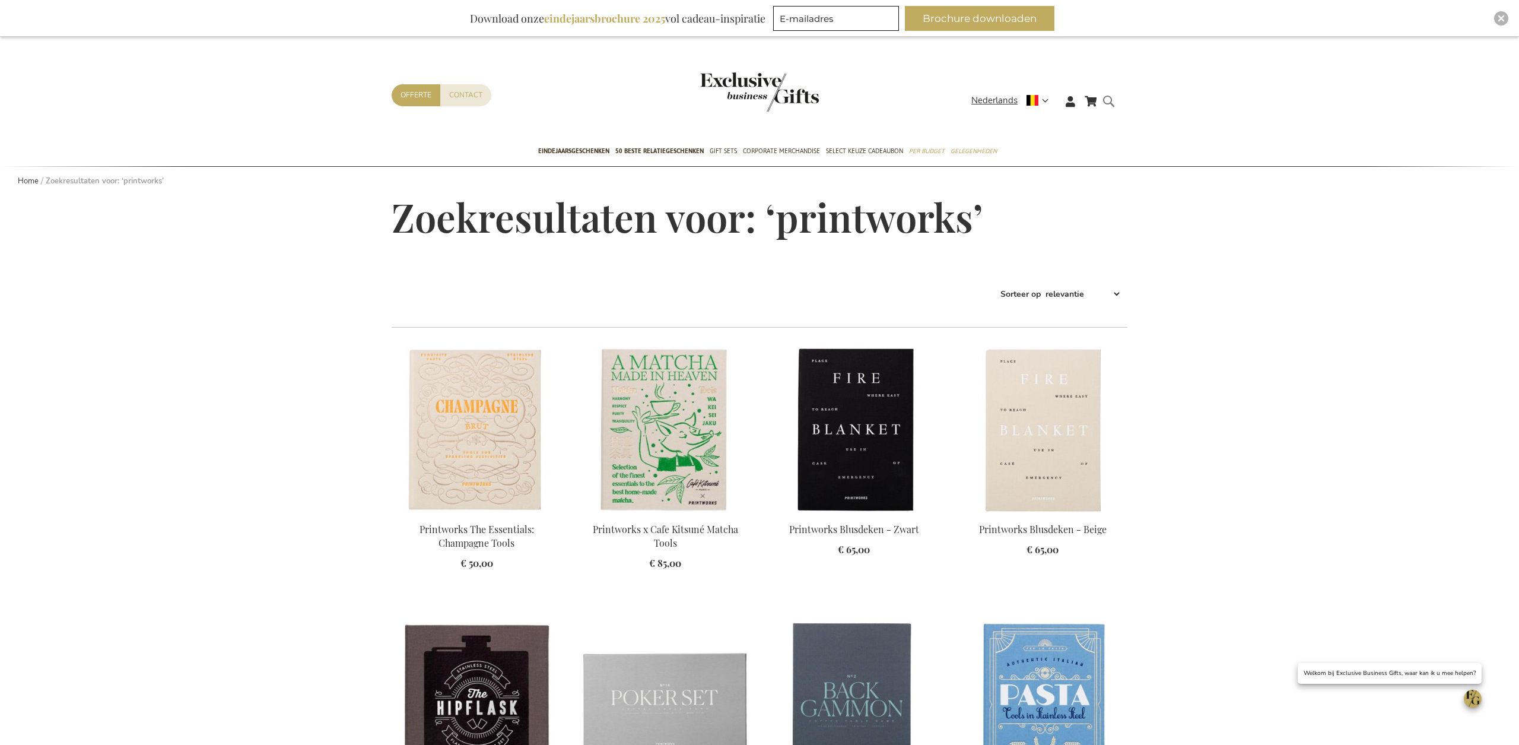
type input "administrator"
click at [1112, 101] on form "Search printworks Search" at bounding box center [1112, 111] width 12 height 34
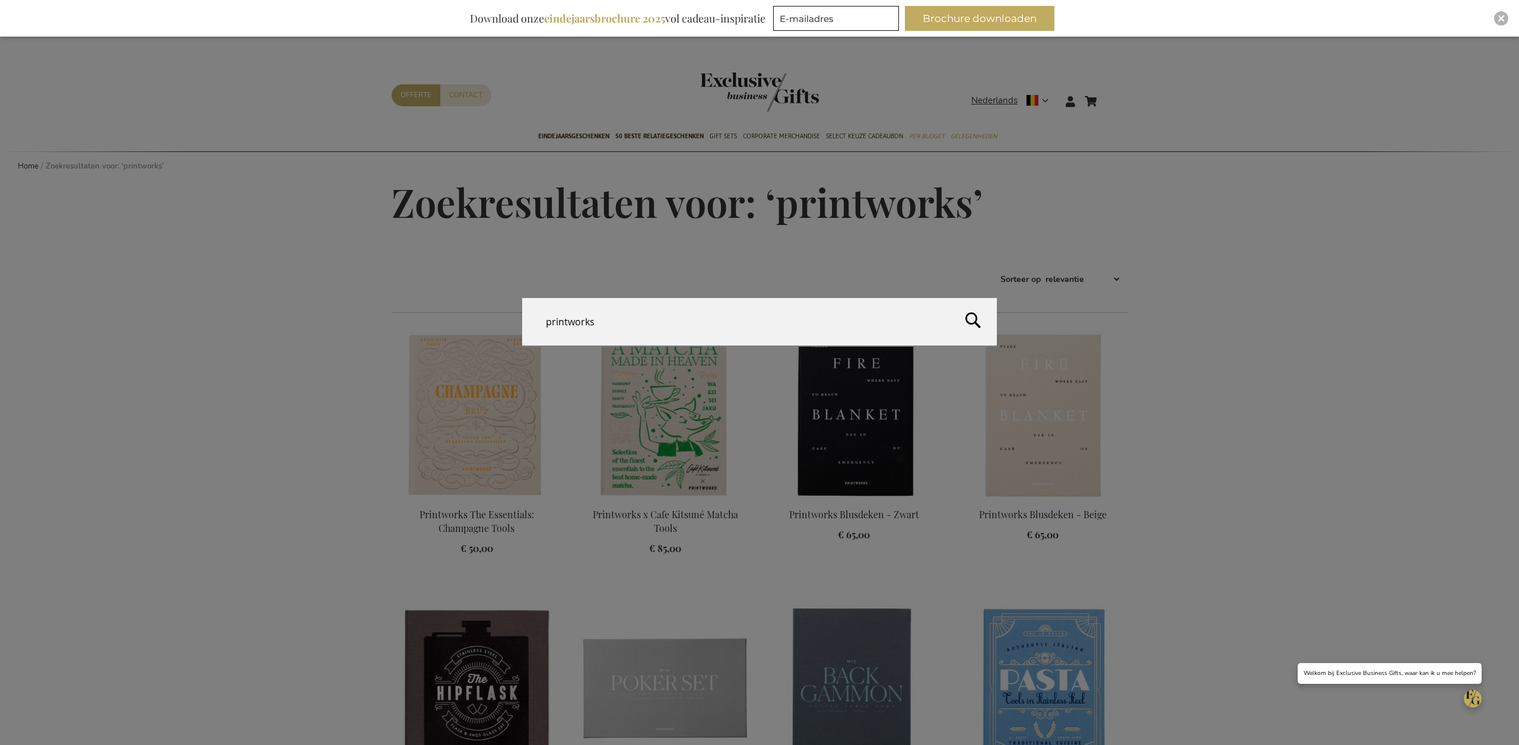
drag, startPoint x: 603, startPoint y: 317, endPoint x: 470, endPoint y: 320, distance: 133.0
click at [470, 320] on div "Search printworks" at bounding box center [759, 322] width 1519 height 49
type input "matcha"
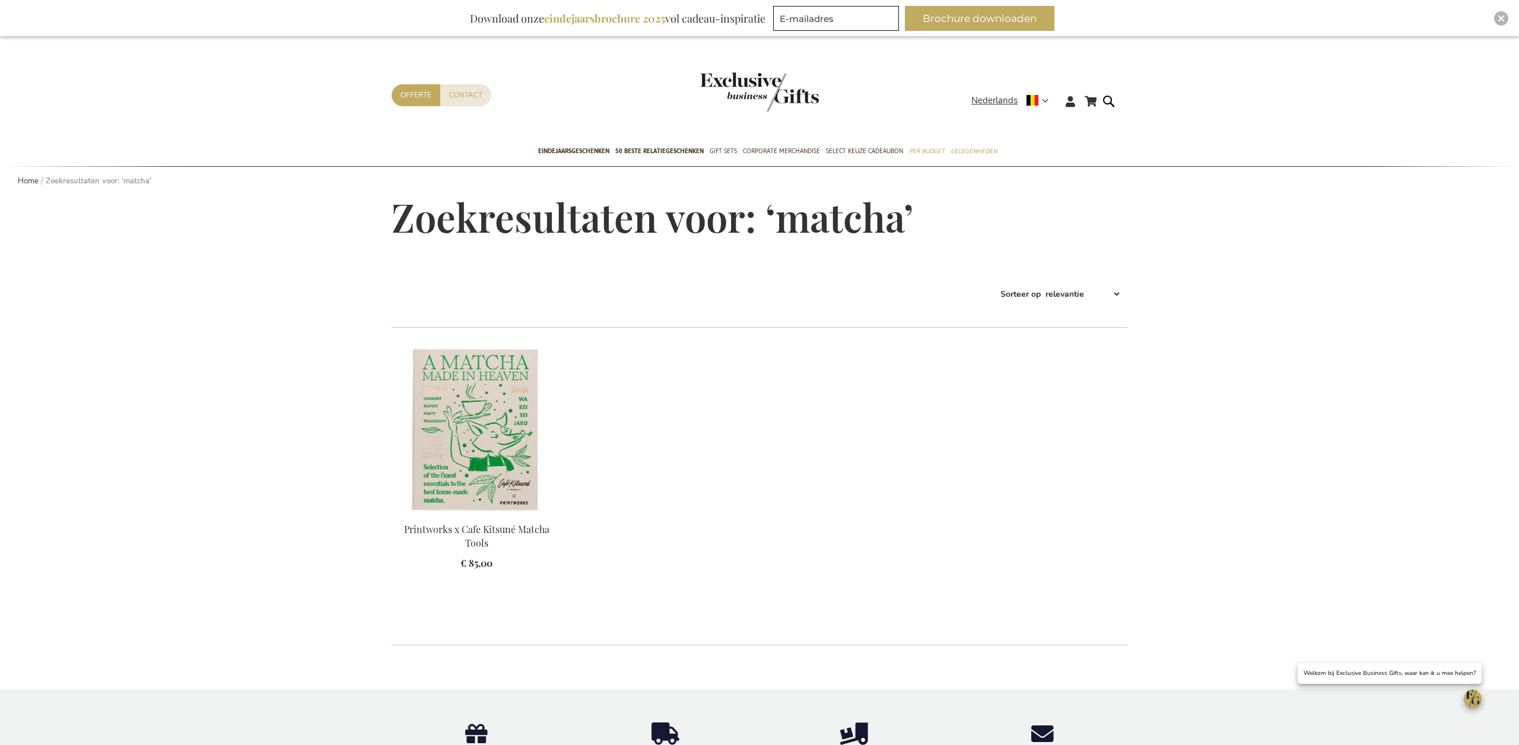
click at [232, 376] on div "Winkelwagen Winkelwagen 0 Sluiten U heeft geen product(en) in uw winkelwagen. G…" at bounding box center [759, 619] width 1519 height 1165
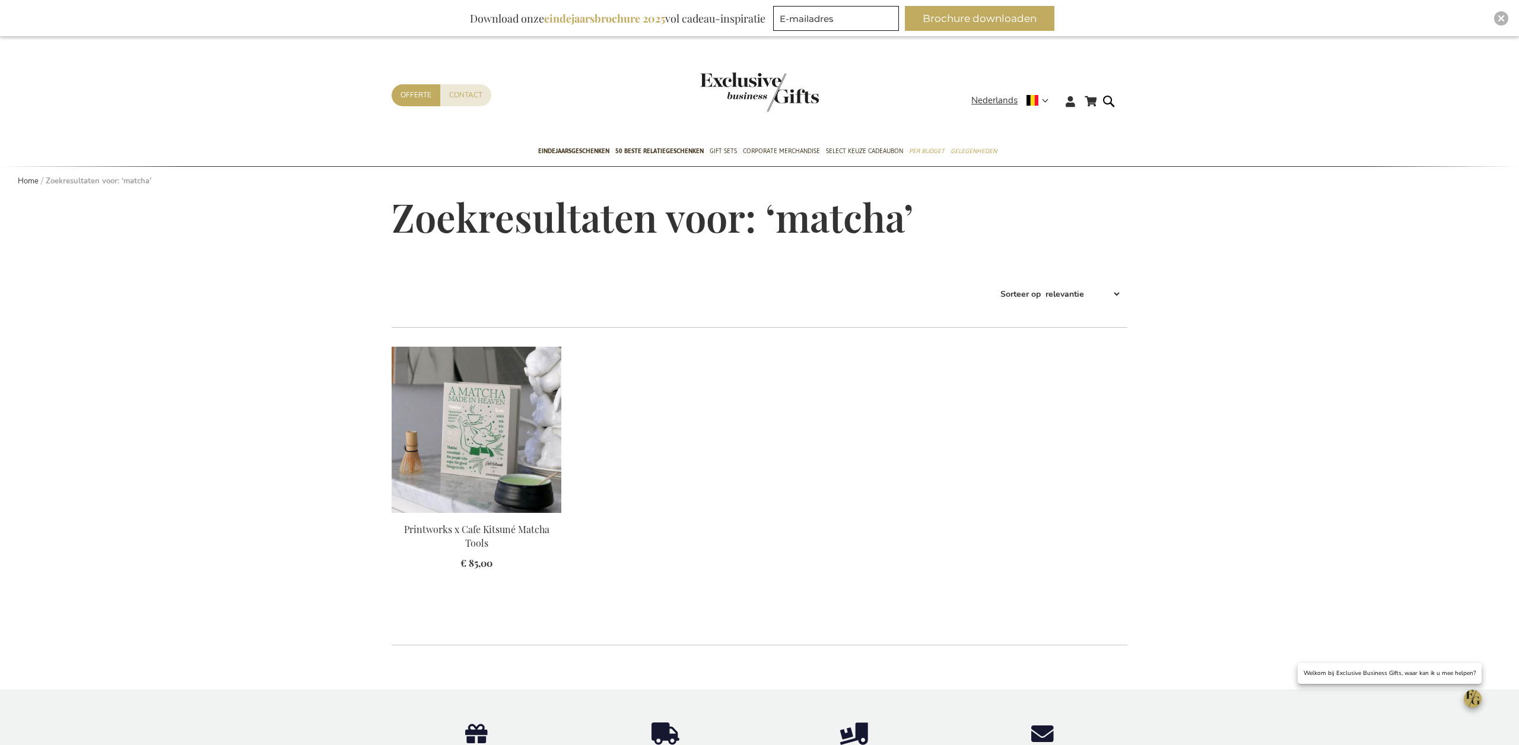
click at [449, 417] on img at bounding box center [477, 430] width 170 height 166
